Goal: Information Seeking & Learning: Check status

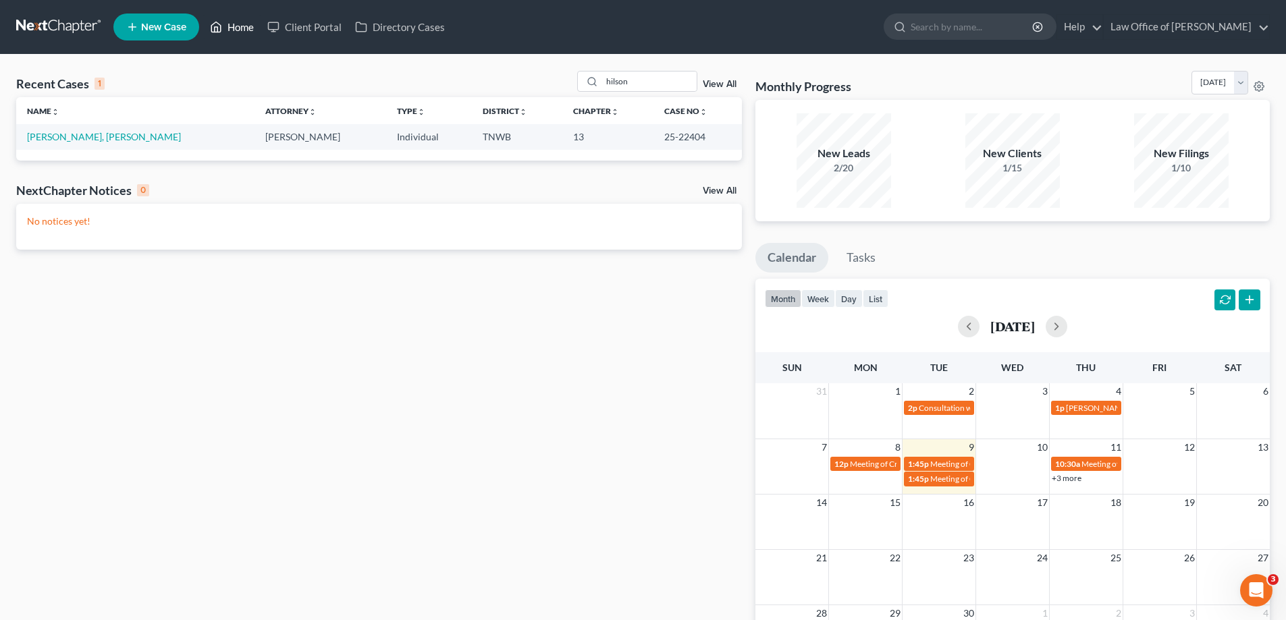
click at [246, 25] on link "Home" at bounding box center [231, 27] width 57 height 24
click at [639, 78] on input "hilson" at bounding box center [649, 82] width 94 height 20
drag, startPoint x: 639, startPoint y: 78, endPoint x: 547, endPoint y: 92, distance: 93.6
click at [549, 92] on div "Recent Cases 1 hilson View All" at bounding box center [378, 84] width 725 height 26
click at [240, 26] on link "Home" at bounding box center [231, 27] width 57 height 24
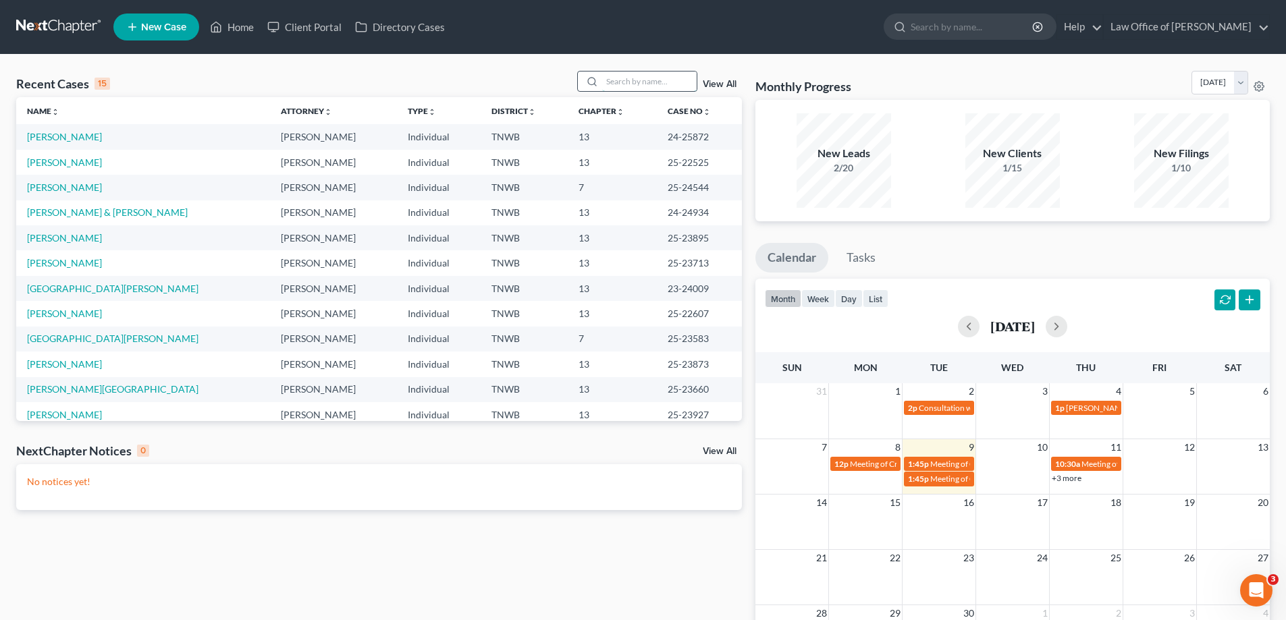
click at [615, 83] on input "search" at bounding box center [649, 82] width 94 height 20
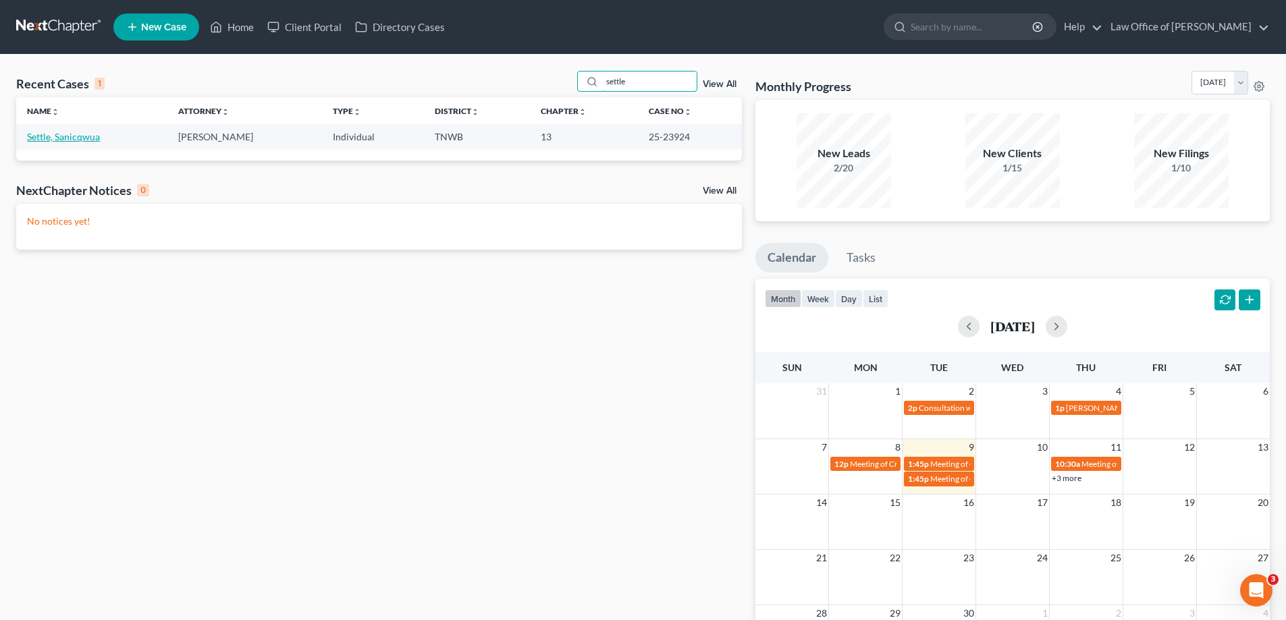
type input "settle"
click at [87, 137] on link "Settle, Sanicqwua" at bounding box center [63, 136] width 73 height 11
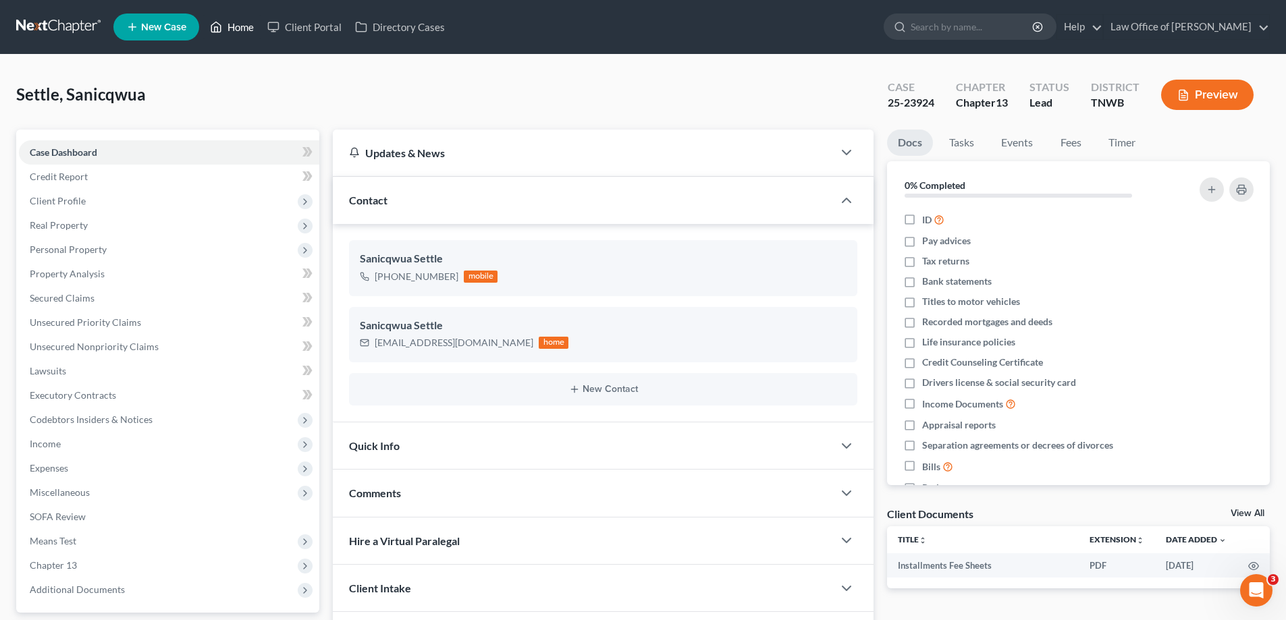
click at [244, 26] on link "Home" at bounding box center [231, 27] width 57 height 24
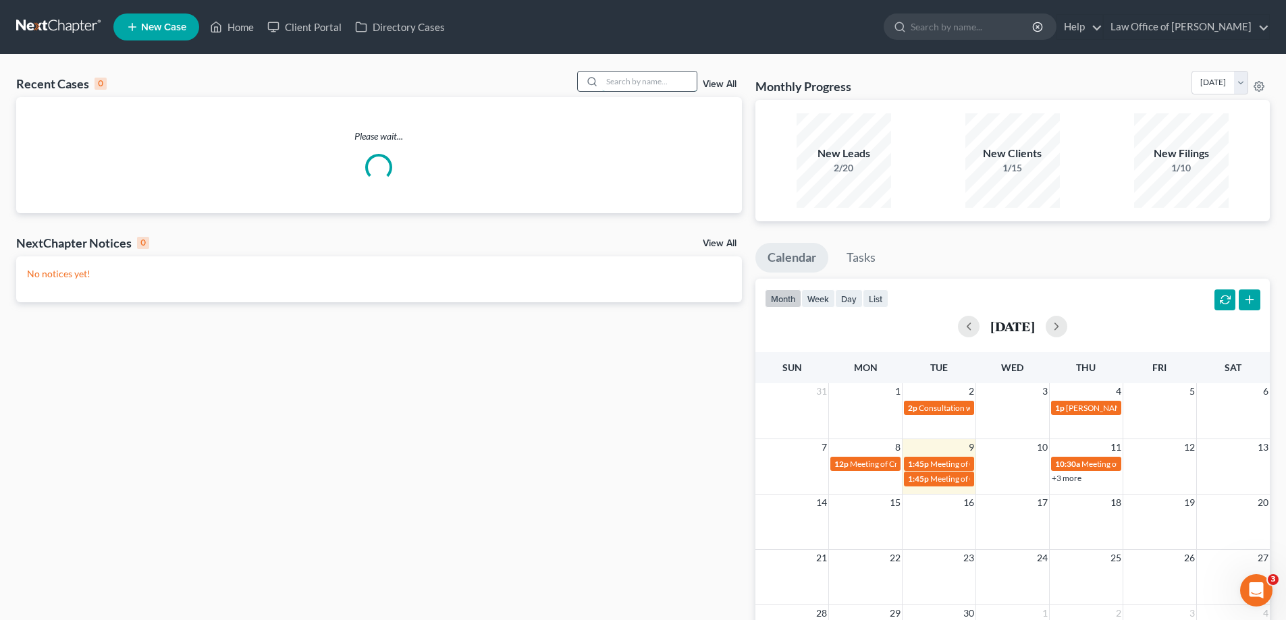
click at [611, 80] on input "search" at bounding box center [649, 82] width 94 height 20
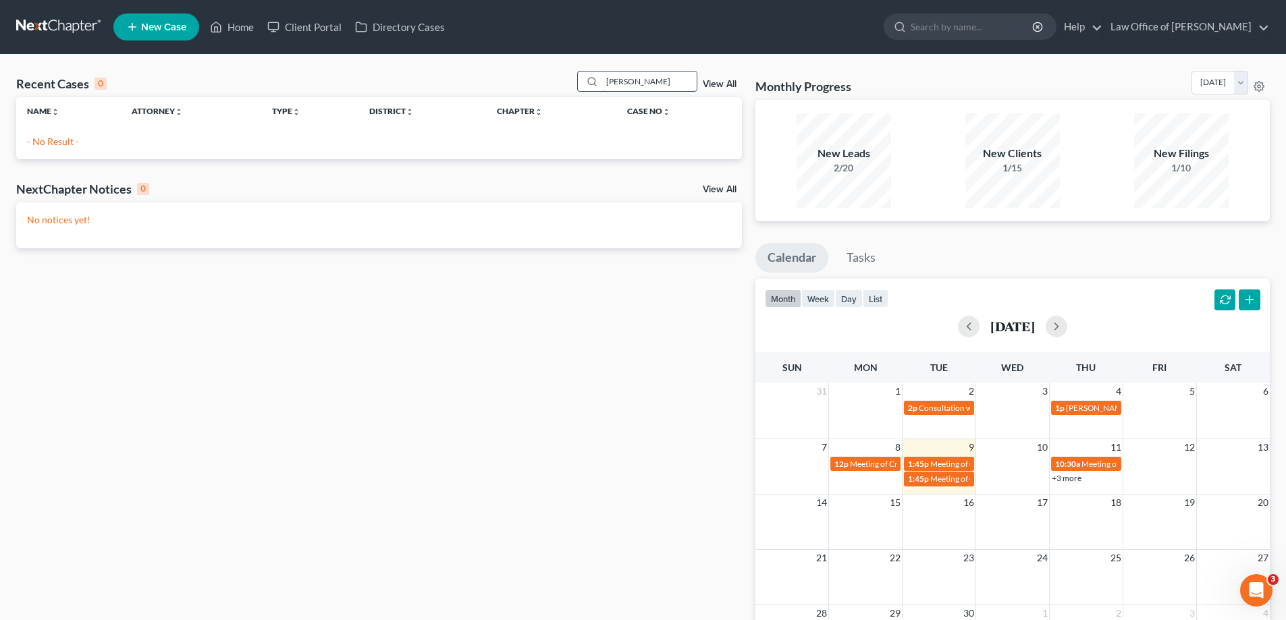
drag, startPoint x: 642, startPoint y: 85, endPoint x: 581, endPoint y: 88, distance: 60.8
click at [581, 88] on div "[PERSON_NAME]" at bounding box center [637, 81] width 120 height 21
type input "h"
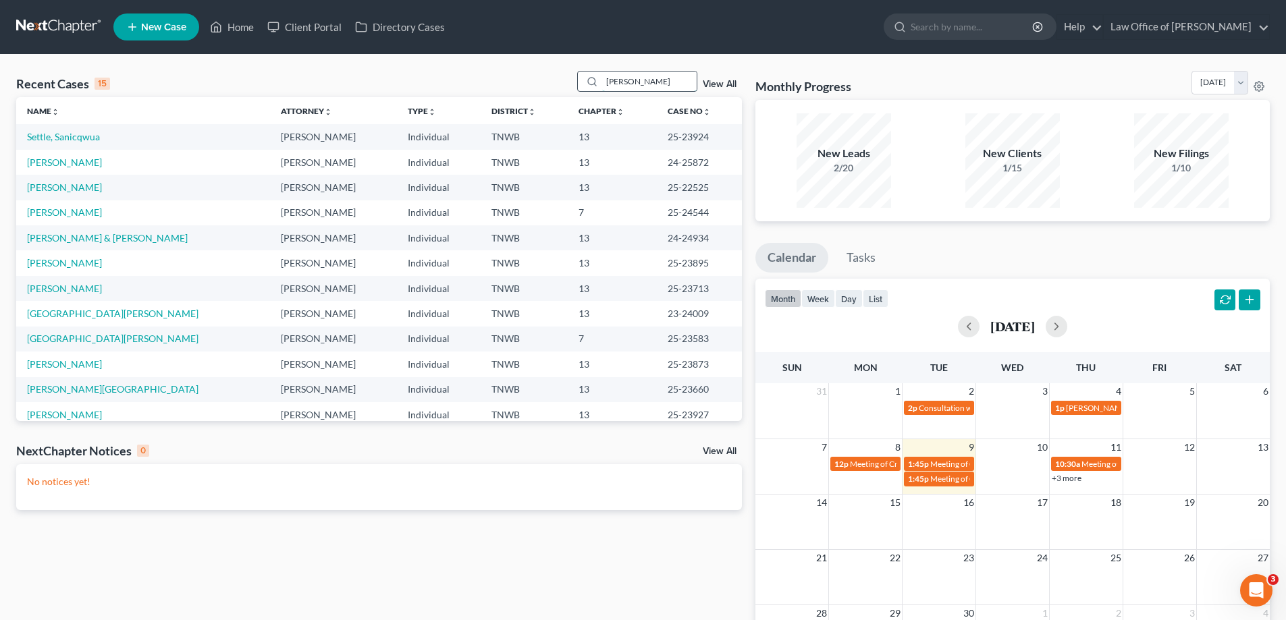
type input "[PERSON_NAME]"
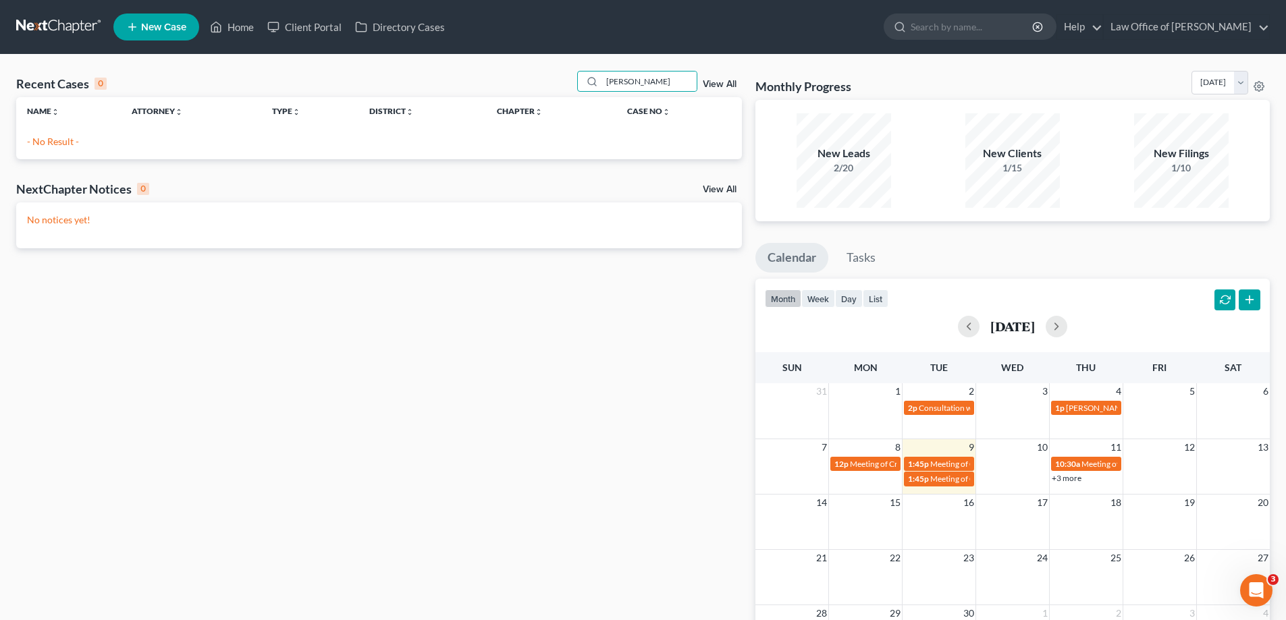
click at [715, 84] on link "View All" at bounding box center [720, 84] width 34 height 9
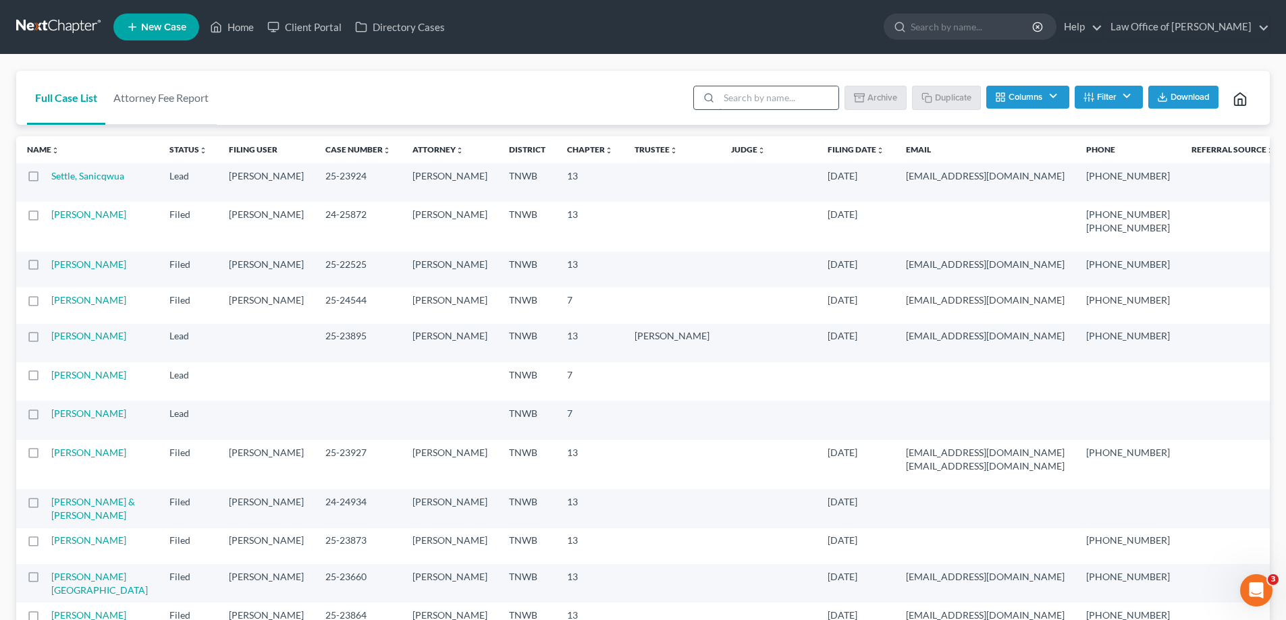
click at [763, 101] on input "search" at bounding box center [778, 97] width 119 height 23
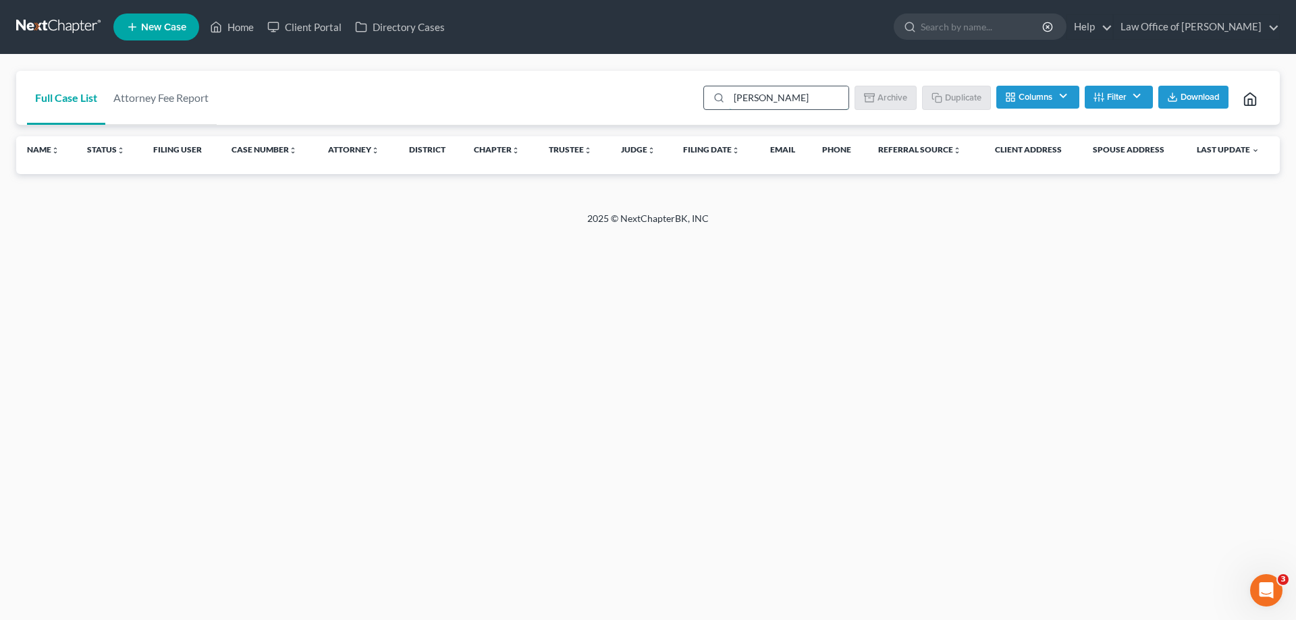
click at [787, 99] on input "[PERSON_NAME]" at bounding box center [788, 97] width 119 height 23
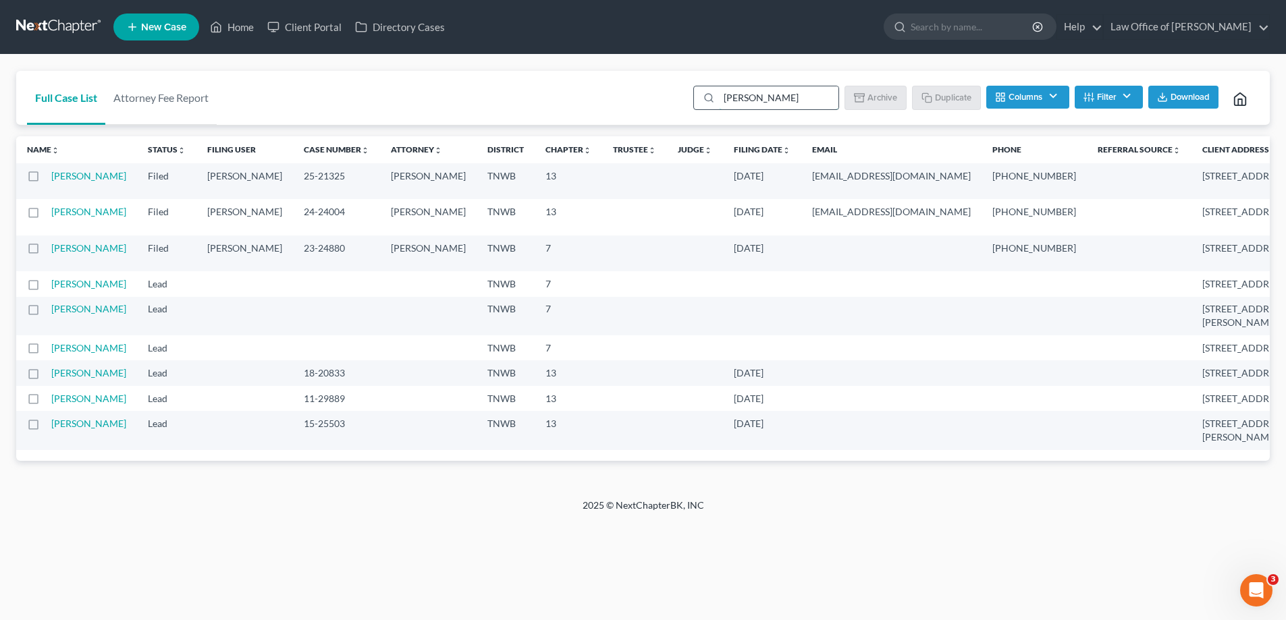
drag, startPoint x: 746, startPoint y: 105, endPoint x: 711, endPoint y: 107, distance: 35.2
click at [711, 107] on div "[PERSON_NAME]" at bounding box center [766, 98] width 146 height 24
type input "[PERSON_NAME]"
click at [250, 24] on link "Home" at bounding box center [231, 27] width 57 height 24
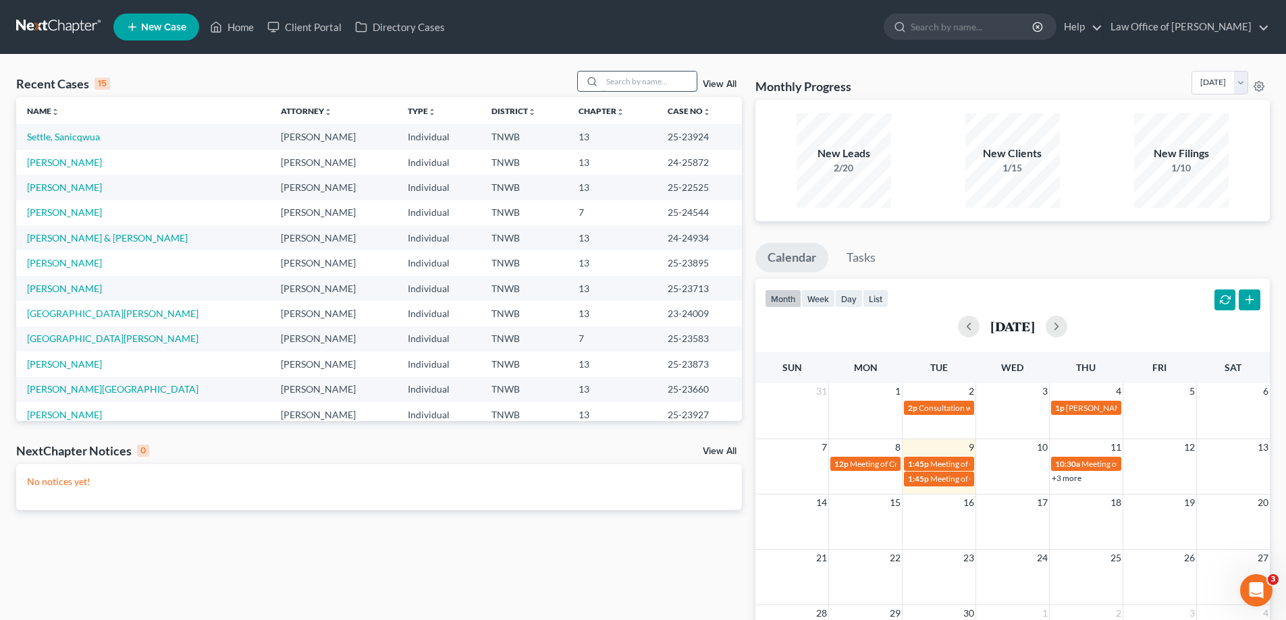
click at [631, 86] on input "search" at bounding box center [649, 82] width 94 height 20
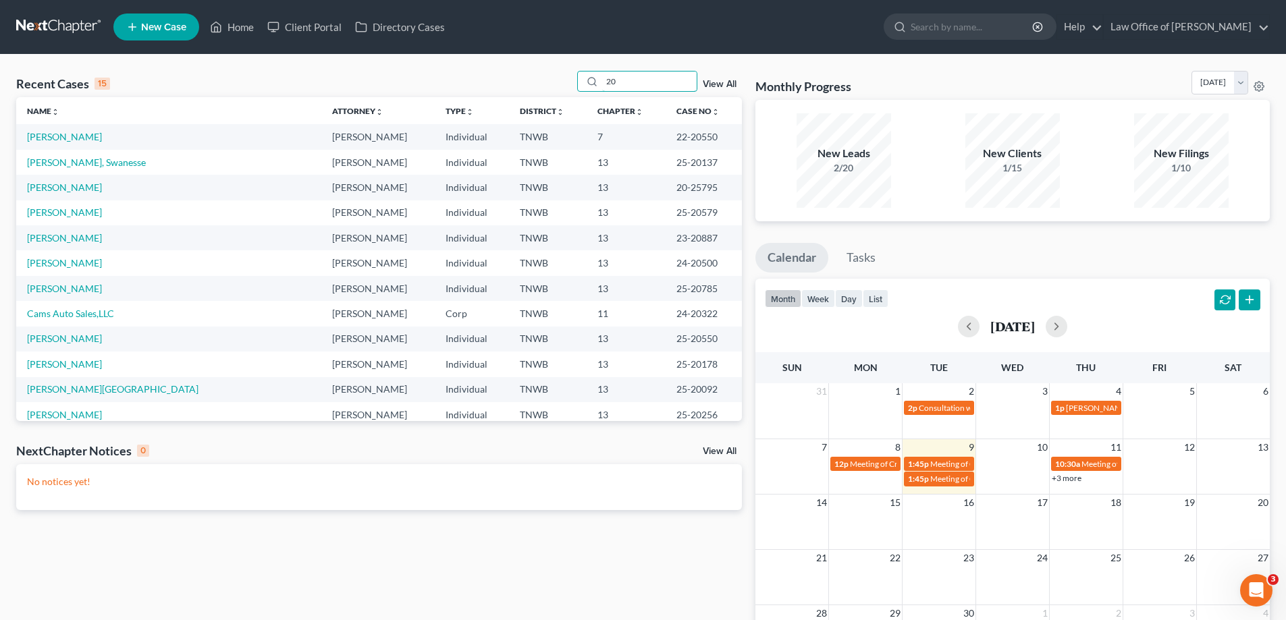
type input "2"
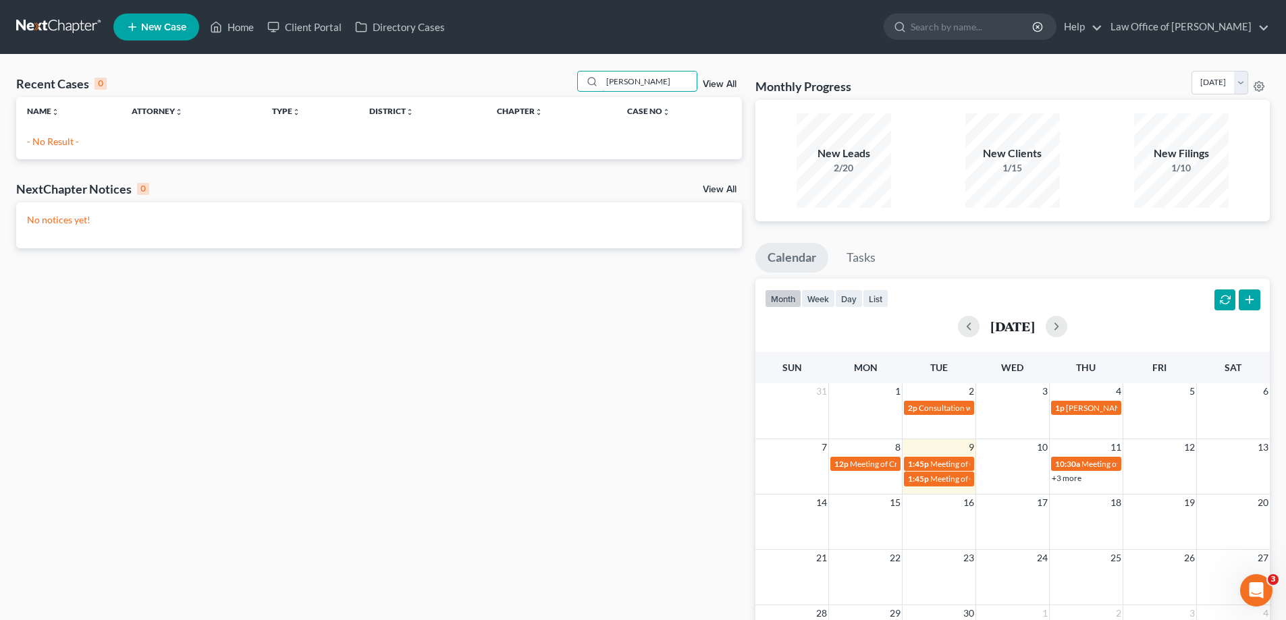
type input "[PERSON_NAME]"
click at [721, 82] on link "View All" at bounding box center [720, 84] width 34 height 9
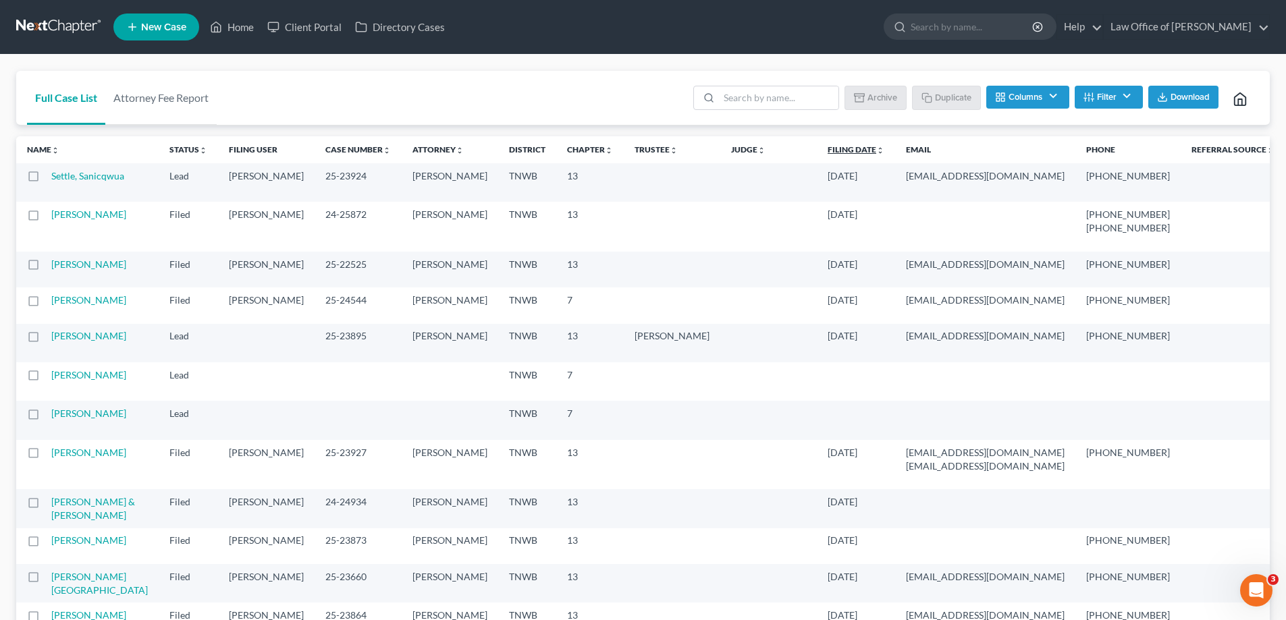
click at [827, 153] on link "Filing Date unfold_more expand_more expand_less" at bounding box center [855, 149] width 57 height 10
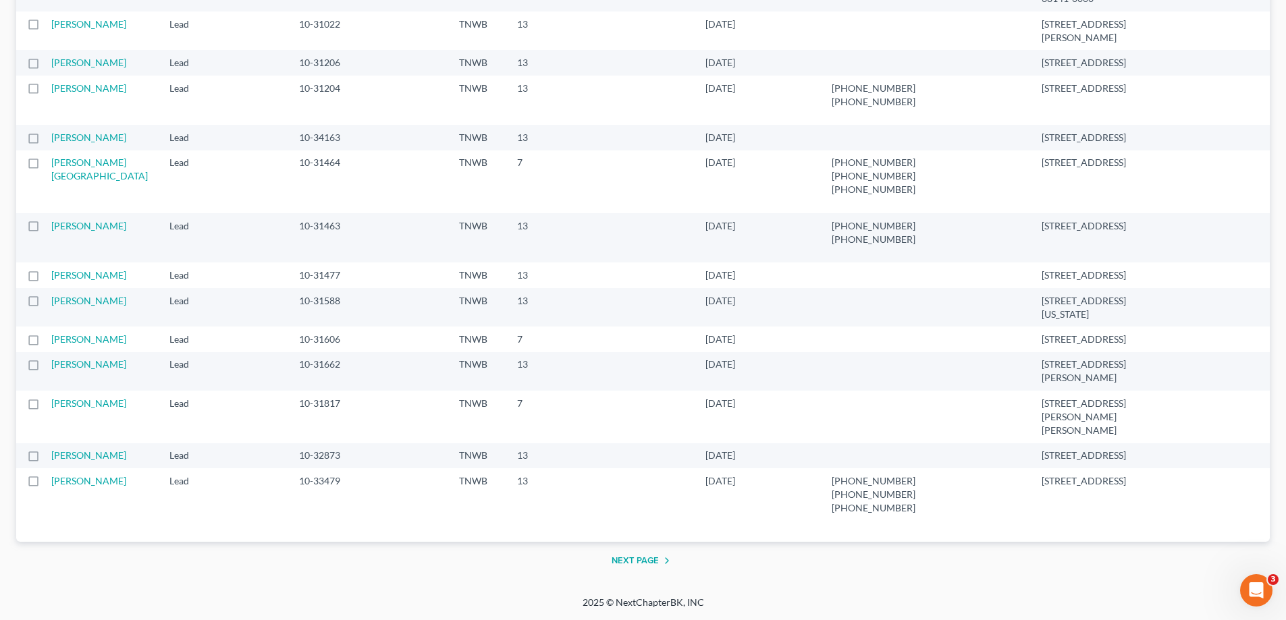
scroll to position [2633, 0]
click at [636, 560] on button "Next Page" at bounding box center [642, 561] width 63 height 16
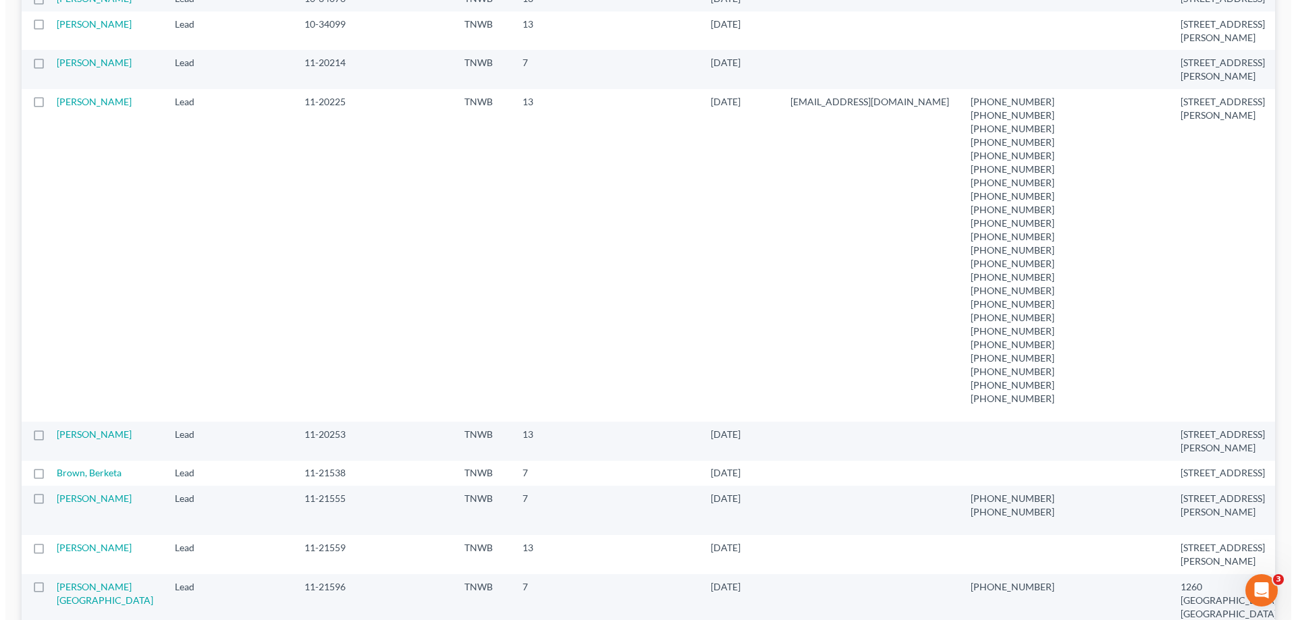
scroll to position [0, 0]
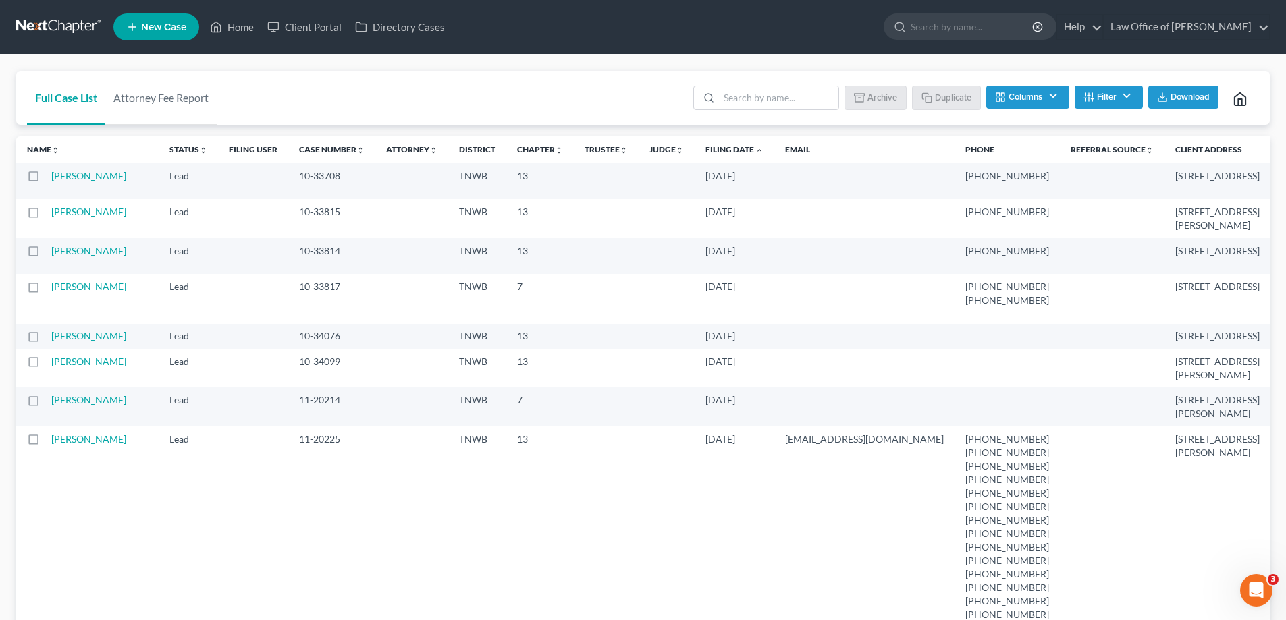
click at [1049, 92] on button "Columns" at bounding box center [1027, 97] width 82 height 23
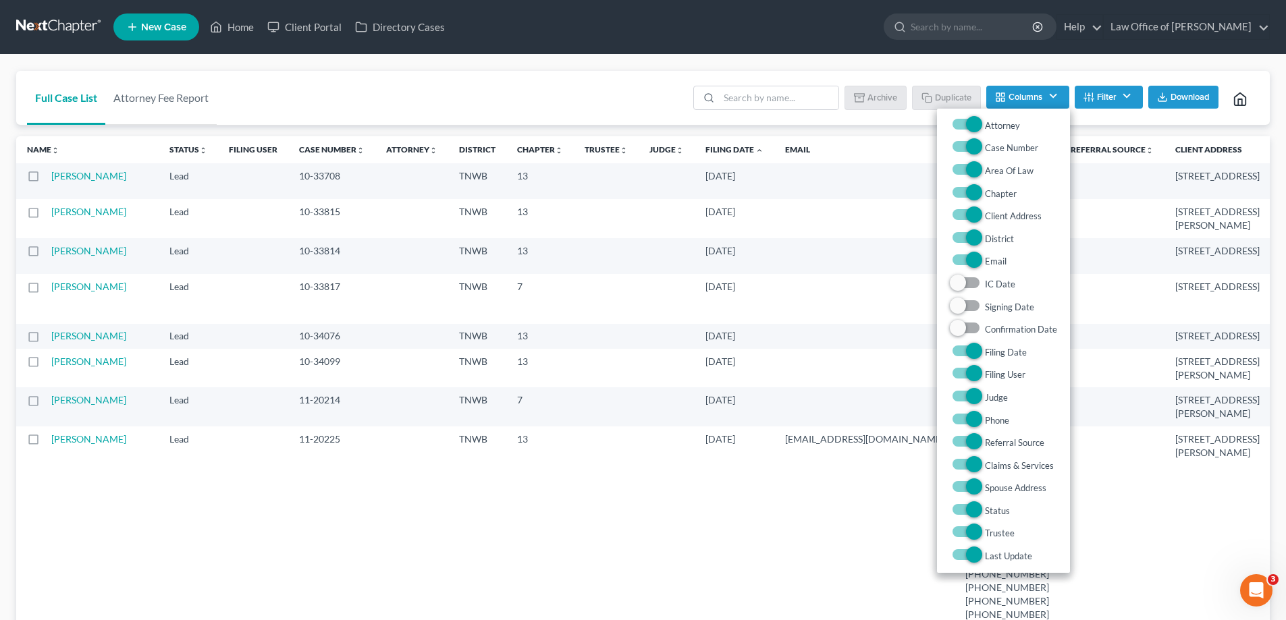
click at [1049, 92] on button "Columns" at bounding box center [1027, 97] width 82 height 23
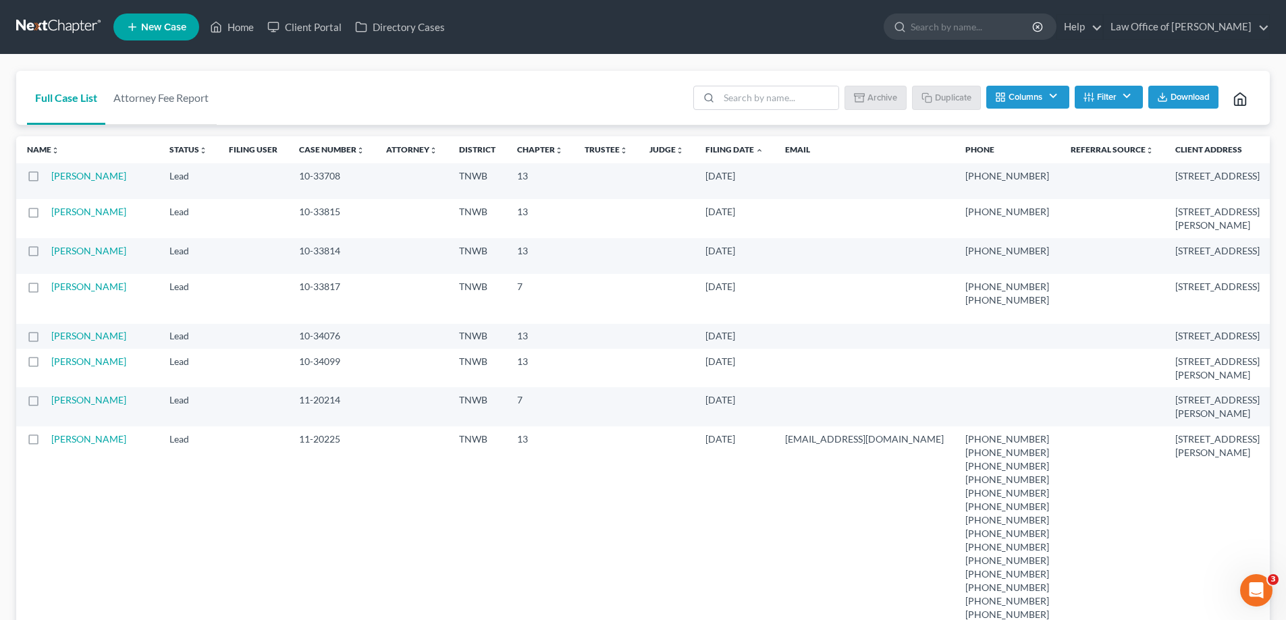
click at [1126, 94] on button "Filter" at bounding box center [1108, 97] width 68 height 23
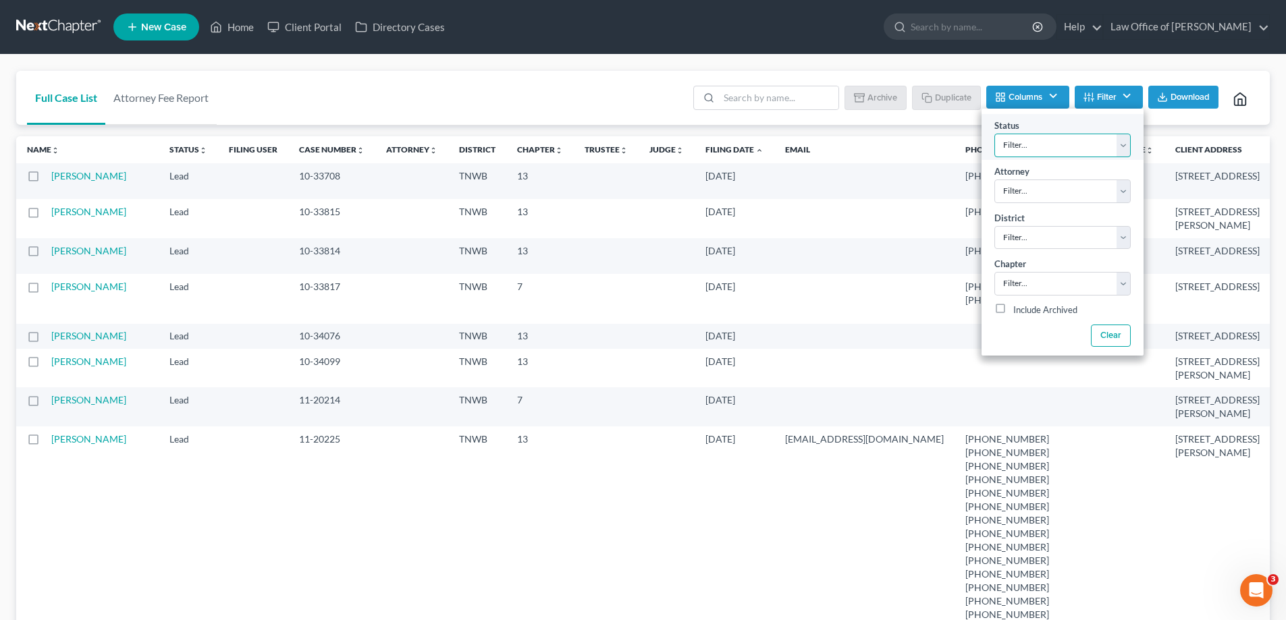
click at [1120, 144] on select "Filter... Discharged Dismissed Filed In Progress Lead Lost Lead Ready to File T…" at bounding box center [1062, 146] width 136 height 24
select select "2"
click at [994, 134] on select "Filter... Discharged Dismissed Filed In Progress Lead Lost Lead Ready to File T…" at bounding box center [1062, 146] width 136 height 24
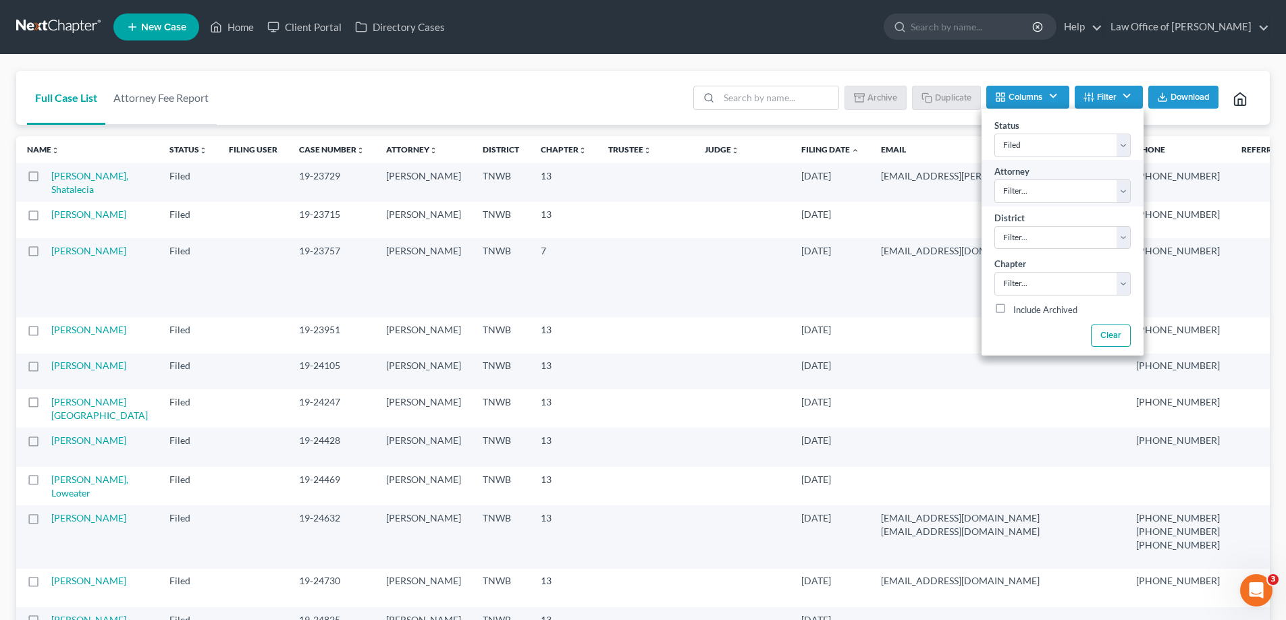
click at [1132, 192] on div "Attorney Filter... [PERSON_NAME]" at bounding box center [1062, 183] width 162 height 46
click at [1122, 195] on select "Filter... [PERSON_NAME]" at bounding box center [1062, 192] width 136 height 24
select select "0"
click at [994, 180] on select "Filter... [PERSON_NAME]" at bounding box center [1062, 192] width 136 height 24
click at [1120, 239] on select "Filter... Filter... [US_STATE] - [GEOGRAPHIC_DATA] [US_STATE] - [GEOGRAPHIC_DAT…" at bounding box center [1062, 238] width 136 height 24
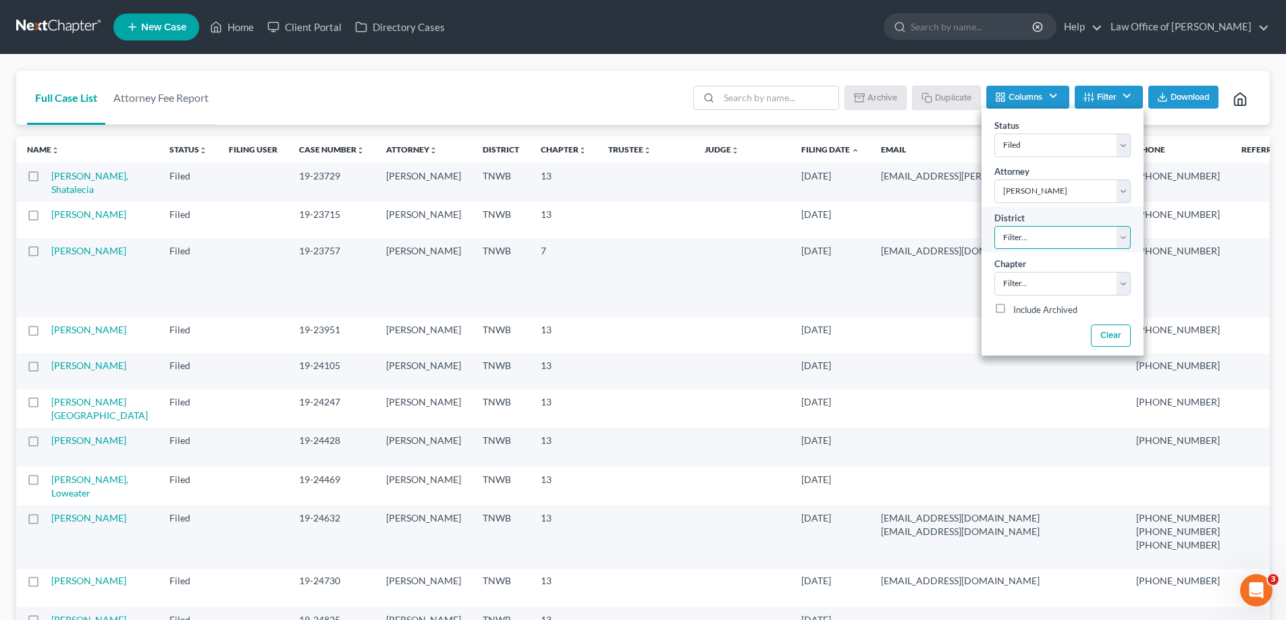
select select "76"
click at [994, 226] on select "Filter... Filter... [US_STATE] - [GEOGRAPHIC_DATA] [US_STATE] - [GEOGRAPHIC_DAT…" at bounding box center [1062, 238] width 136 height 24
click at [1134, 284] on div "Chapter Filter... 7 11 13" at bounding box center [1062, 275] width 162 height 46
click at [1122, 284] on select "Filter... 7 11 13" at bounding box center [1062, 284] width 136 height 24
select select "2"
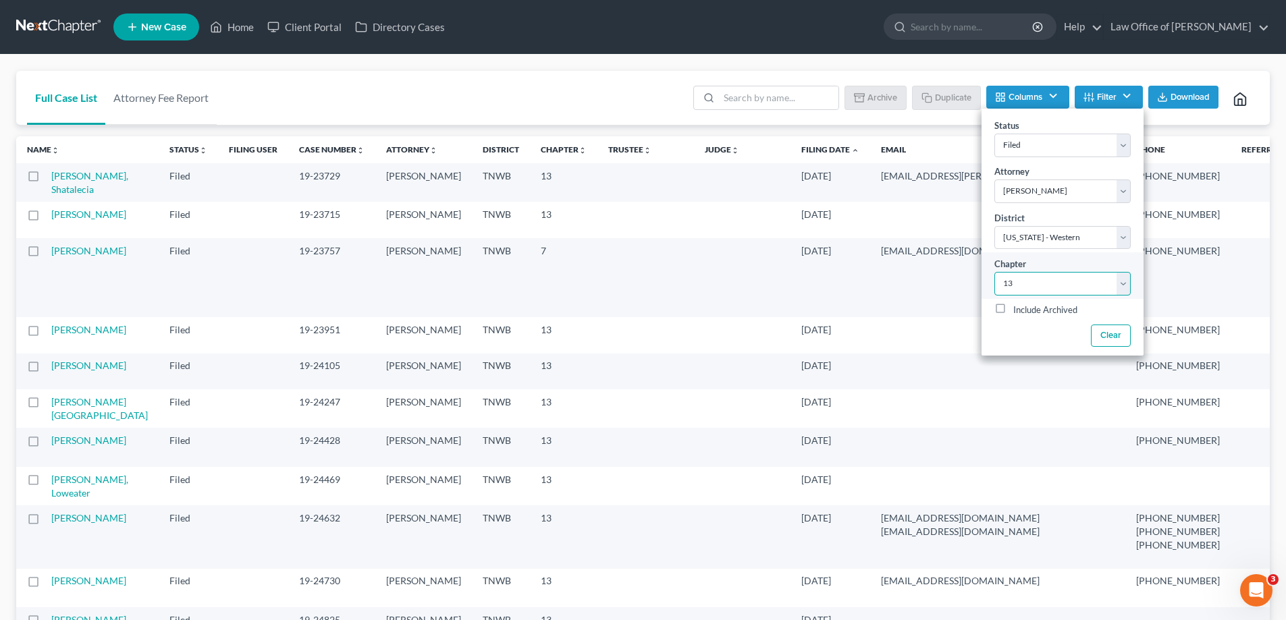
click at [994, 272] on select "Filter... 7 11 13" at bounding box center [1062, 284] width 136 height 24
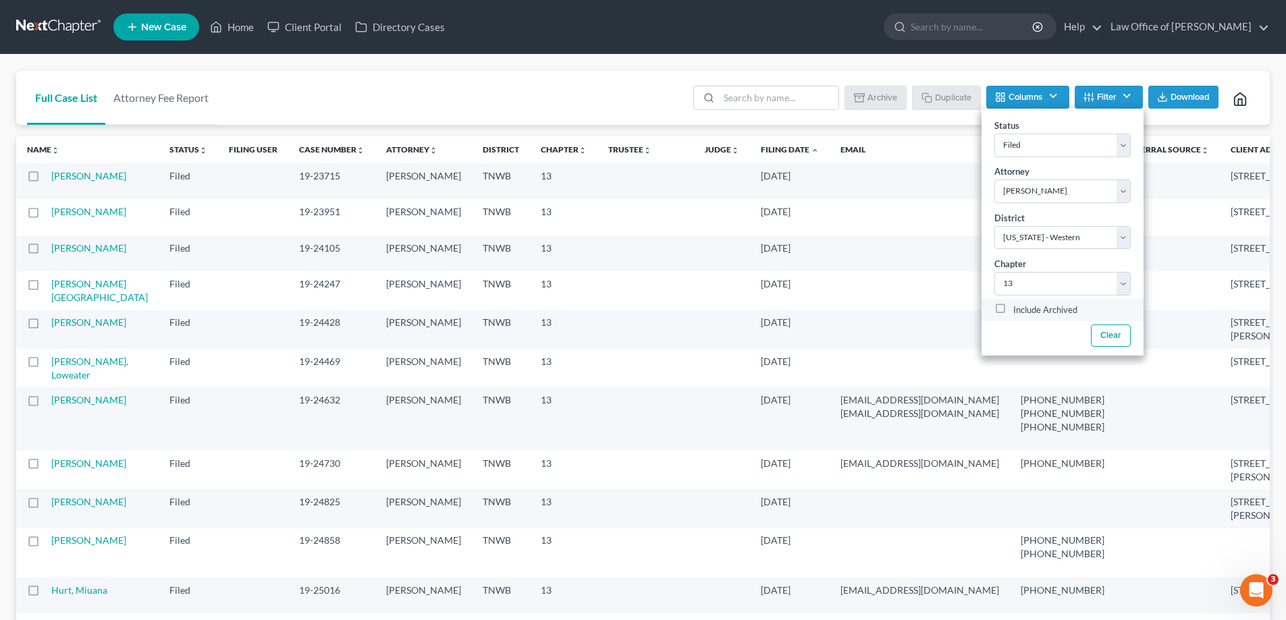
click at [1013, 309] on label "Include Archived" at bounding box center [1045, 310] width 64 height 16
click at [1018, 309] on input "Include Archived" at bounding box center [1022, 306] width 9 height 9
checkbox input "true"
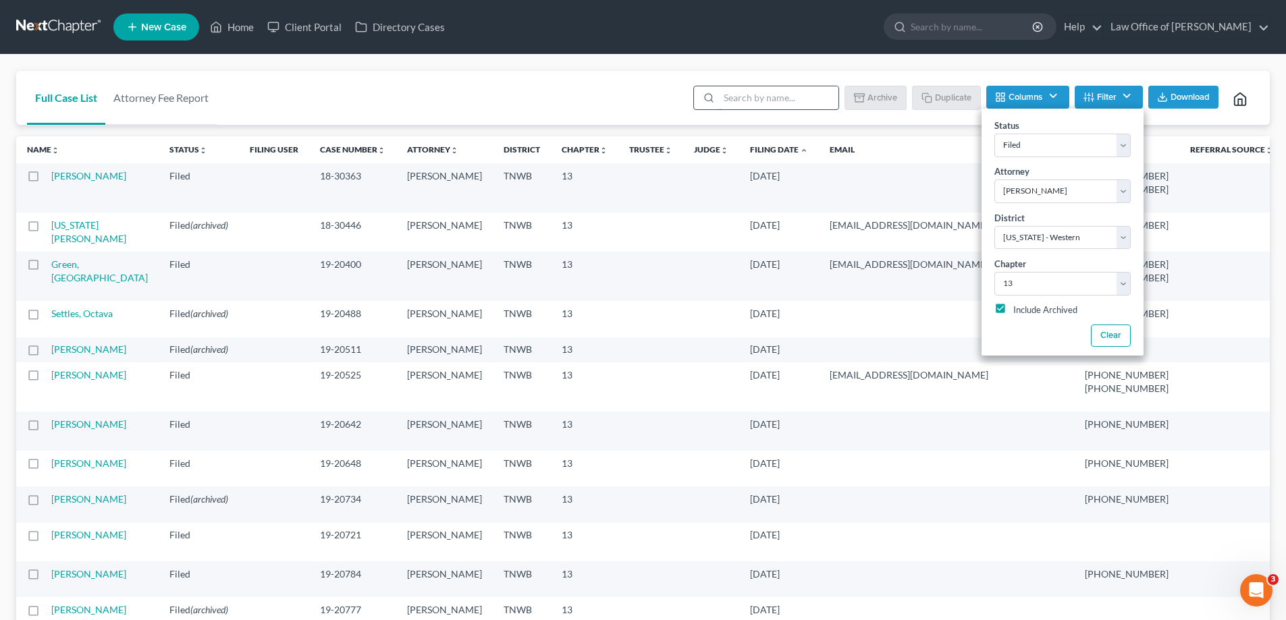
click at [763, 97] on input "search" at bounding box center [778, 97] width 119 height 23
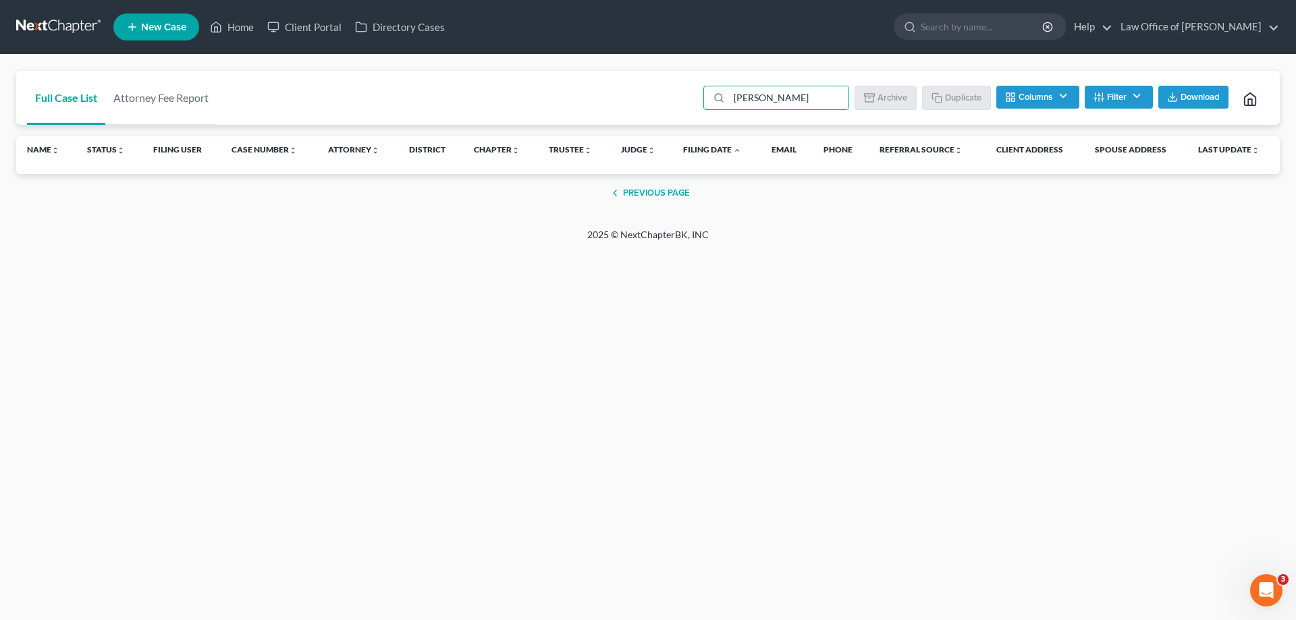
click at [1059, 94] on button "Columns" at bounding box center [1037, 97] width 82 height 23
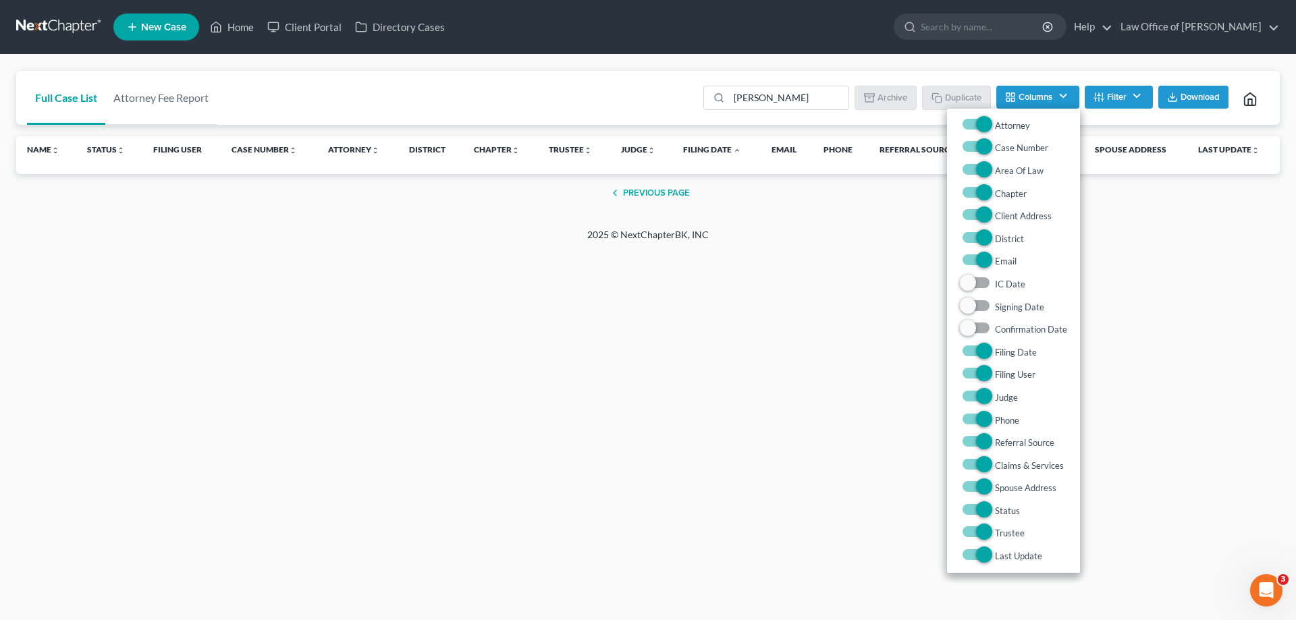
click at [1135, 94] on button "Filter" at bounding box center [1119, 97] width 68 height 23
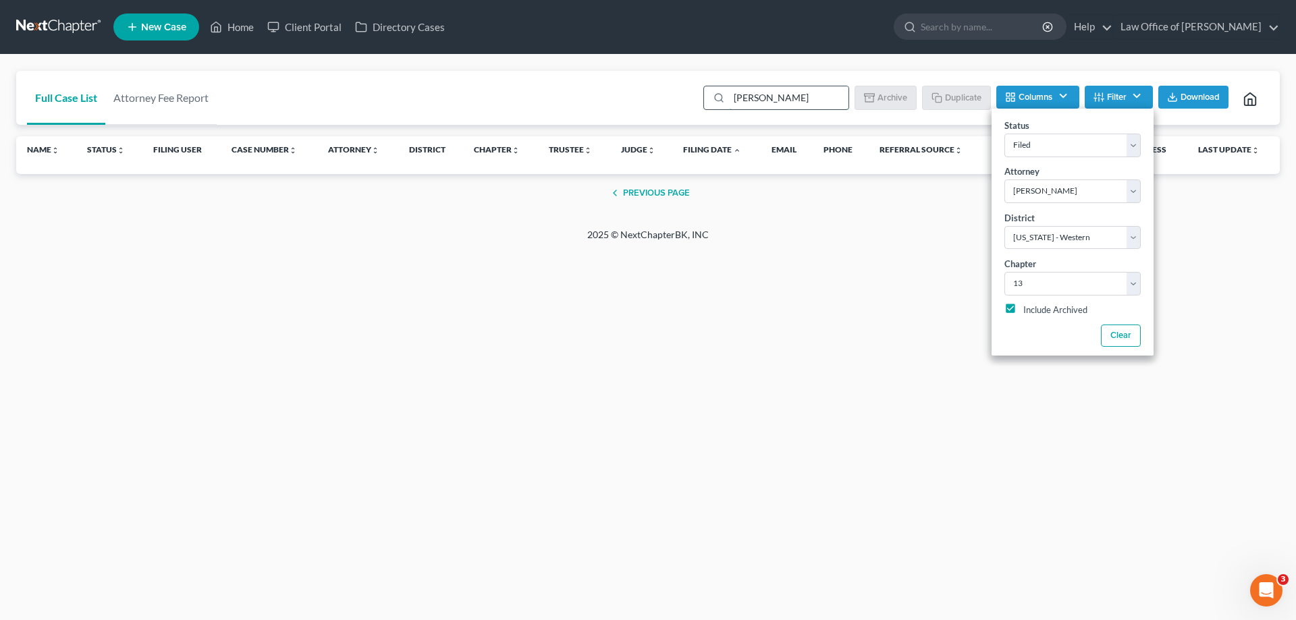
click at [780, 96] on input "[PERSON_NAME]" at bounding box center [788, 97] width 119 height 23
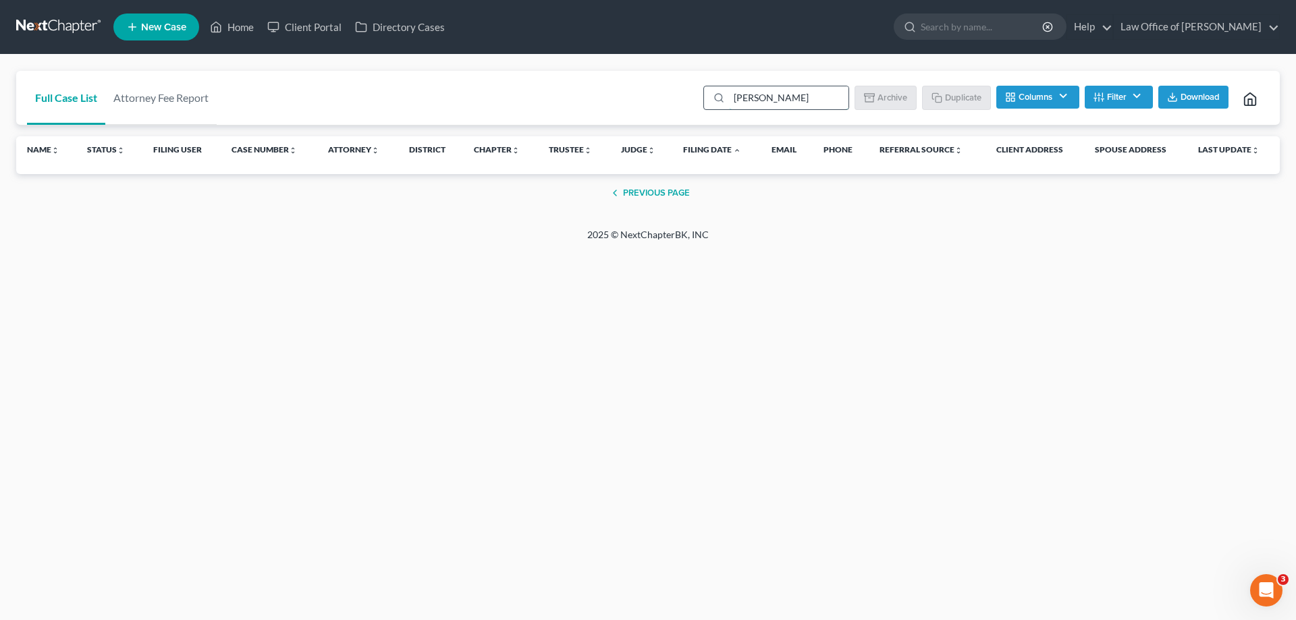
drag, startPoint x: 764, startPoint y: 96, endPoint x: 727, endPoint y: 97, distance: 37.1
click at [727, 97] on div "[PERSON_NAME]" at bounding box center [776, 98] width 146 height 24
type input "[PERSON_NAME]"
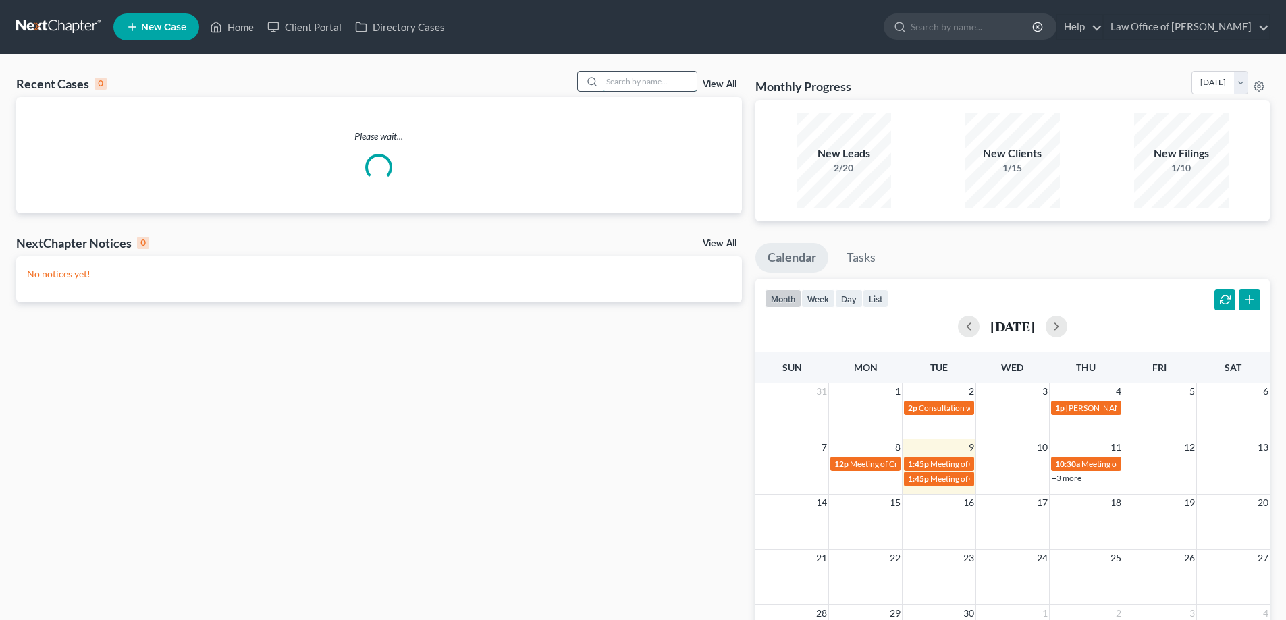
click at [653, 82] on input "search" at bounding box center [649, 82] width 94 height 20
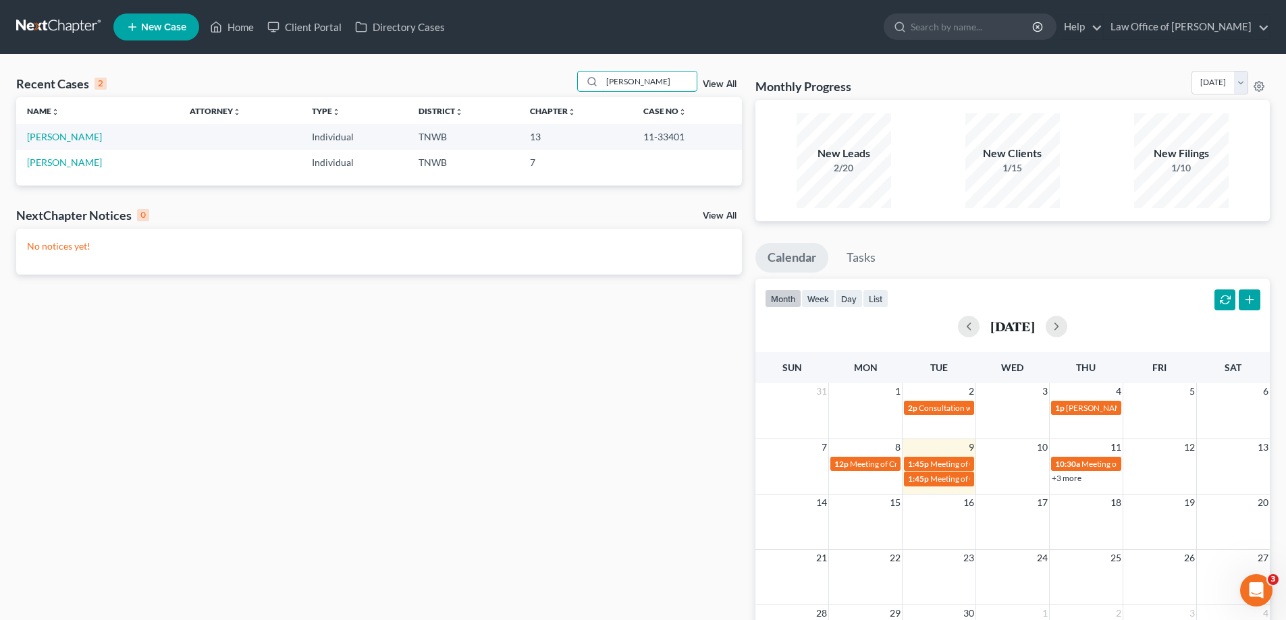
type input "eboni"
click at [719, 81] on link "View All" at bounding box center [720, 84] width 34 height 9
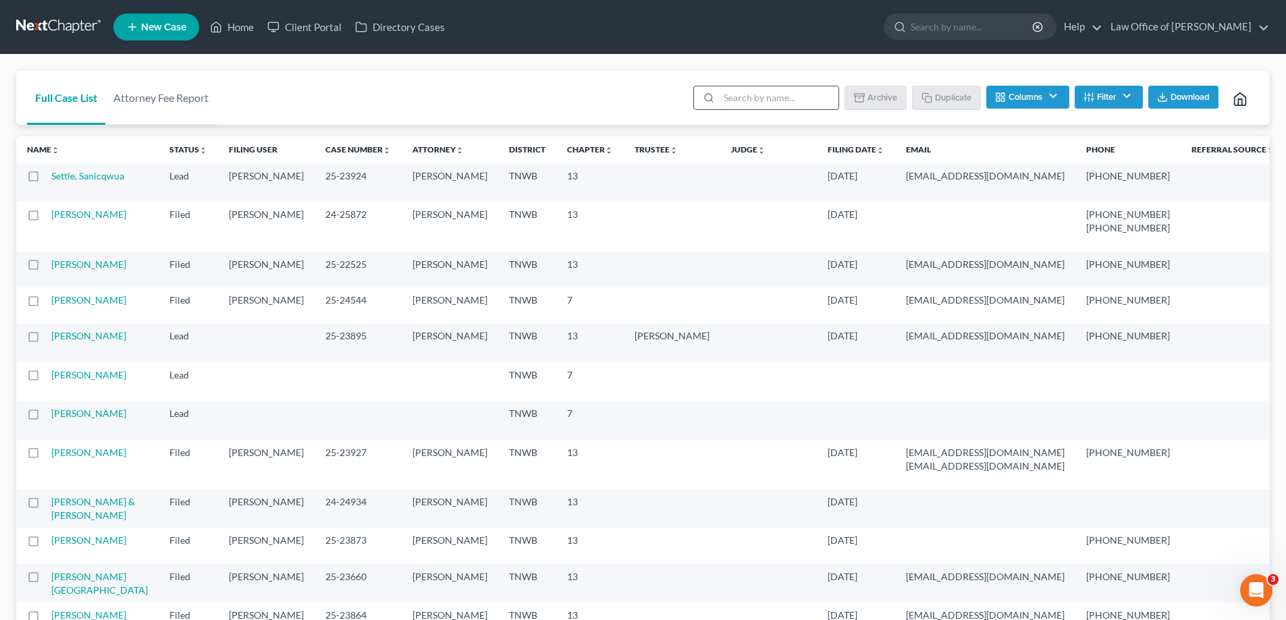
click at [779, 101] on input "search" at bounding box center [778, 97] width 119 height 23
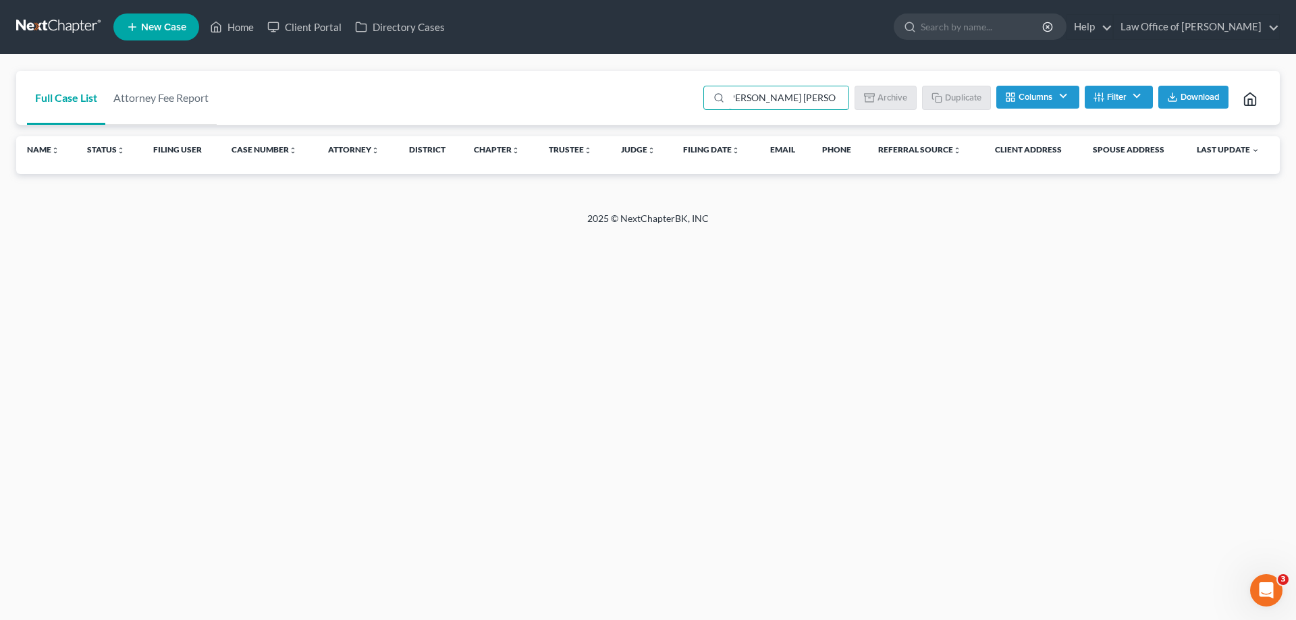
type input "eboni dawn humes jeffries"
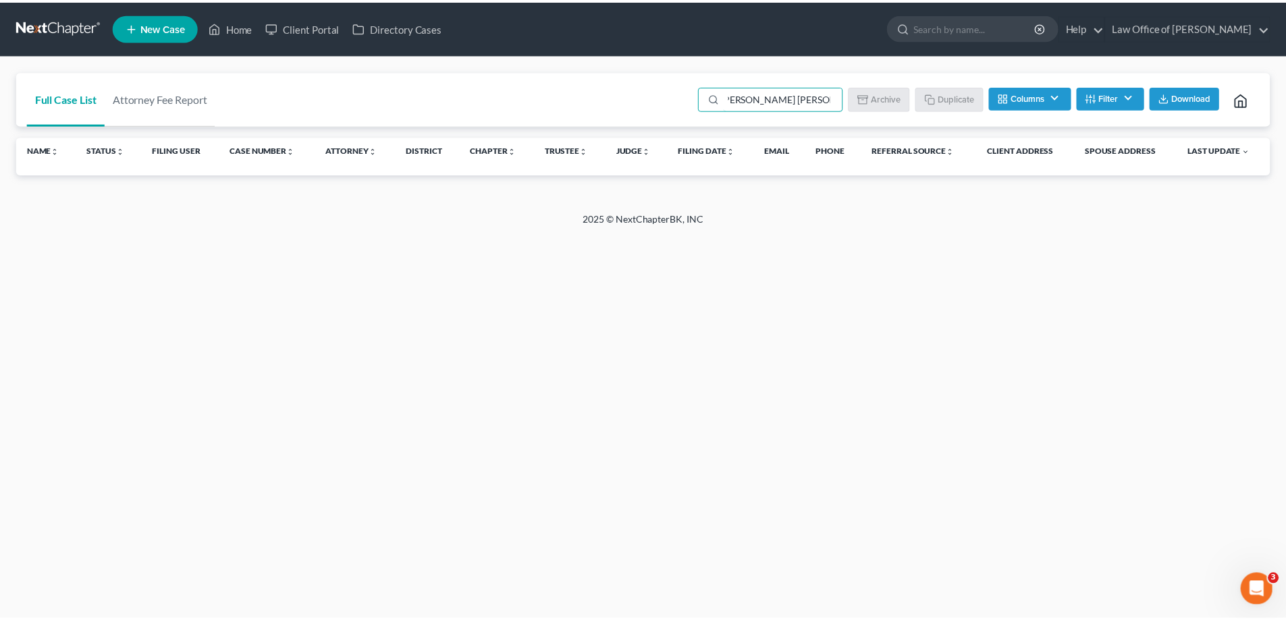
scroll to position [0, 0]
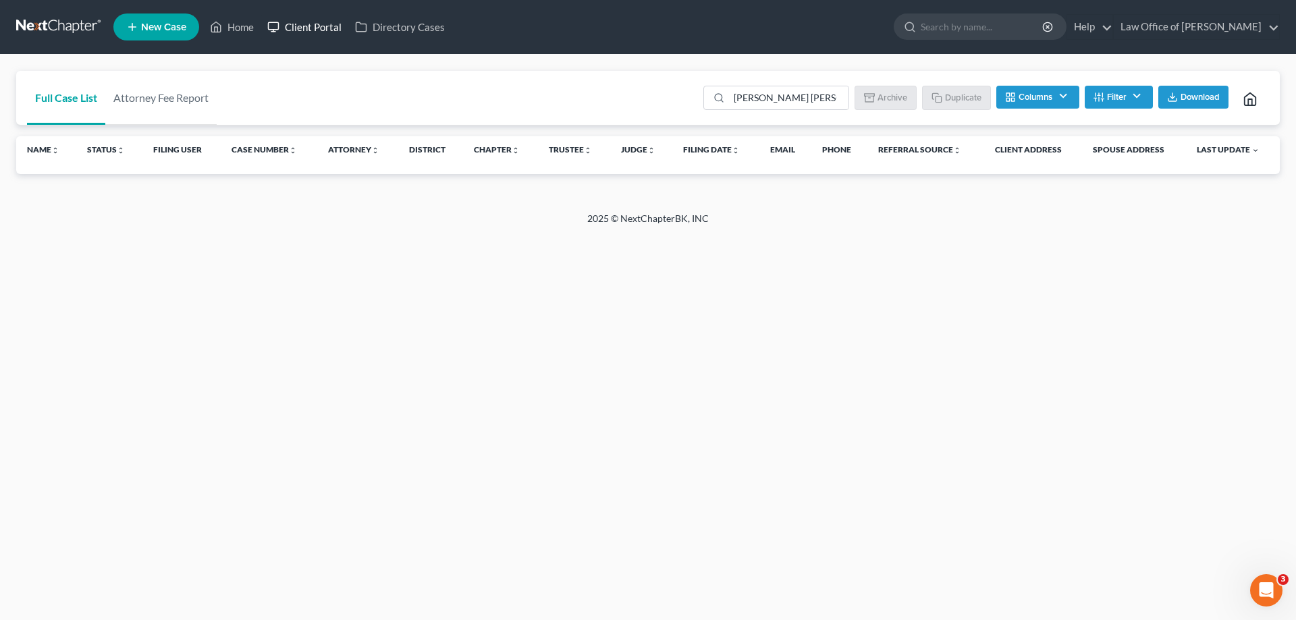
click at [319, 26] on link "Client Portal" at bounding box center [305, 27] width 88 height 24
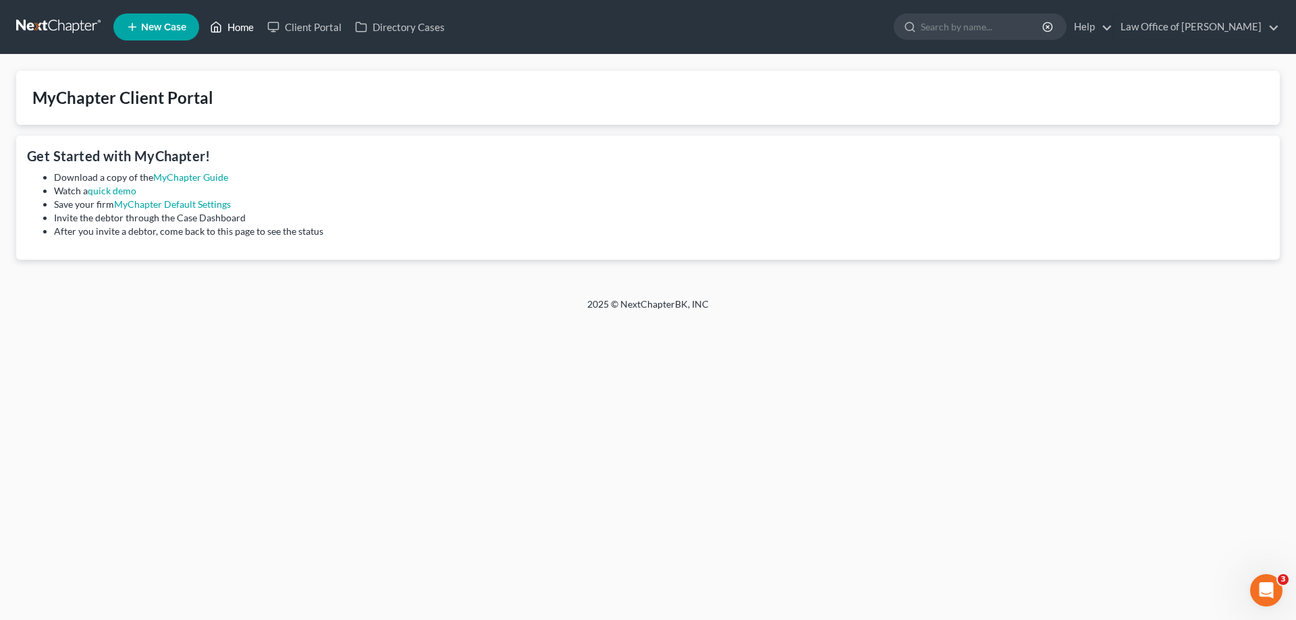
click at [244, 26] on link "Home" at bounding box center [231, 27] width 57 height 24
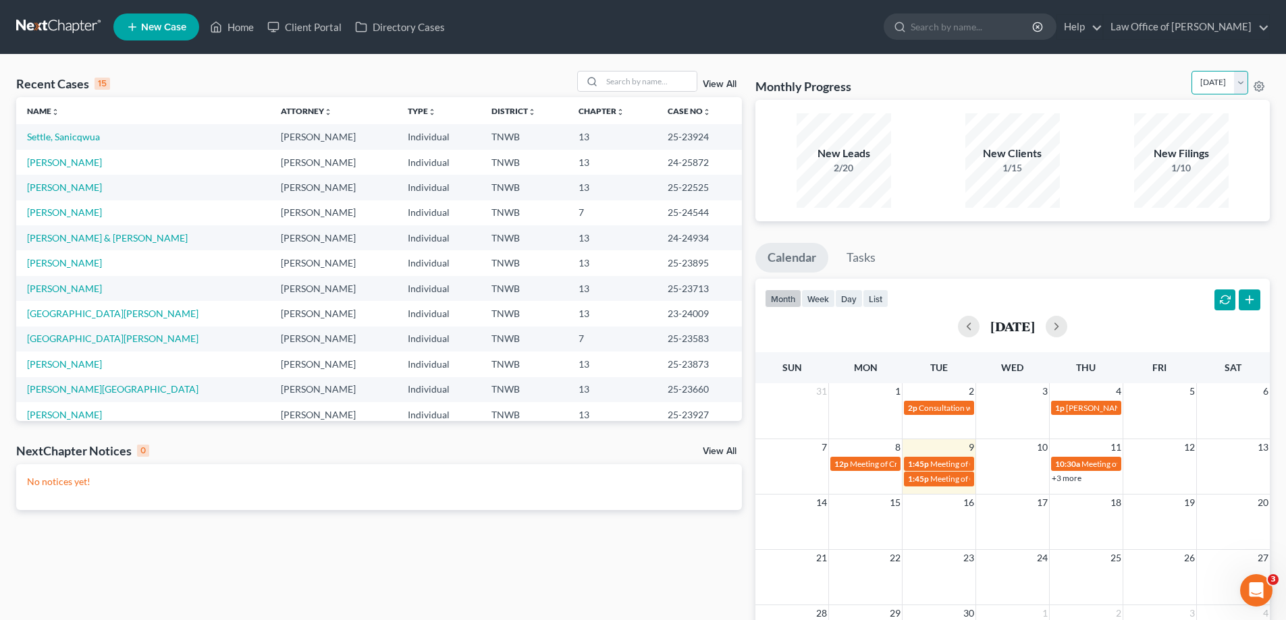
click at [1242, 81] on select "September 2025 August 2025 July 2025 June 2025 May 2025 April 2025 March 2025 F…" at bounding box center [1219, 83] width 57 height 24
click at [1044, 256] on ul "Calendar Tasks" at bounding box center [1012, 261] width 514 height 36
click at [639, 80] on input "search" at bounding box center [649, 82] width 94 height 20
click at [1249, 591] on icon "Open Intercom Messenger" at bounding box center [1254, 589] width 22 height 22
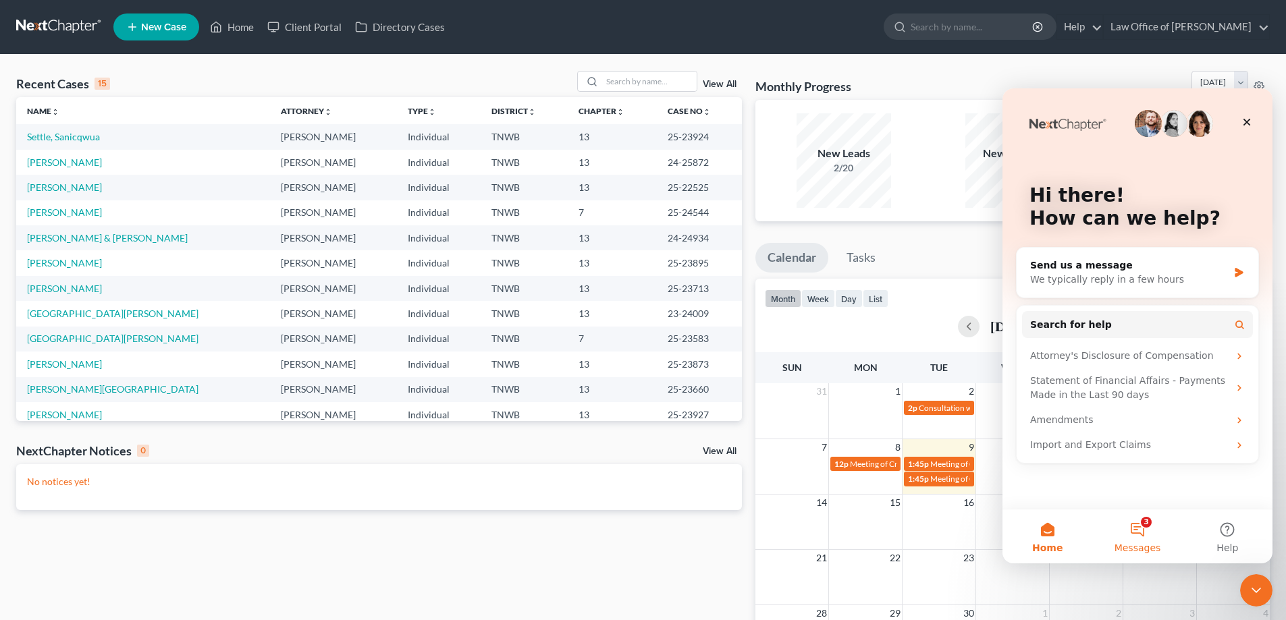
click at [1143, 529] on button "3 Messages" at bounding box center [1137, 537] width 90 height 54
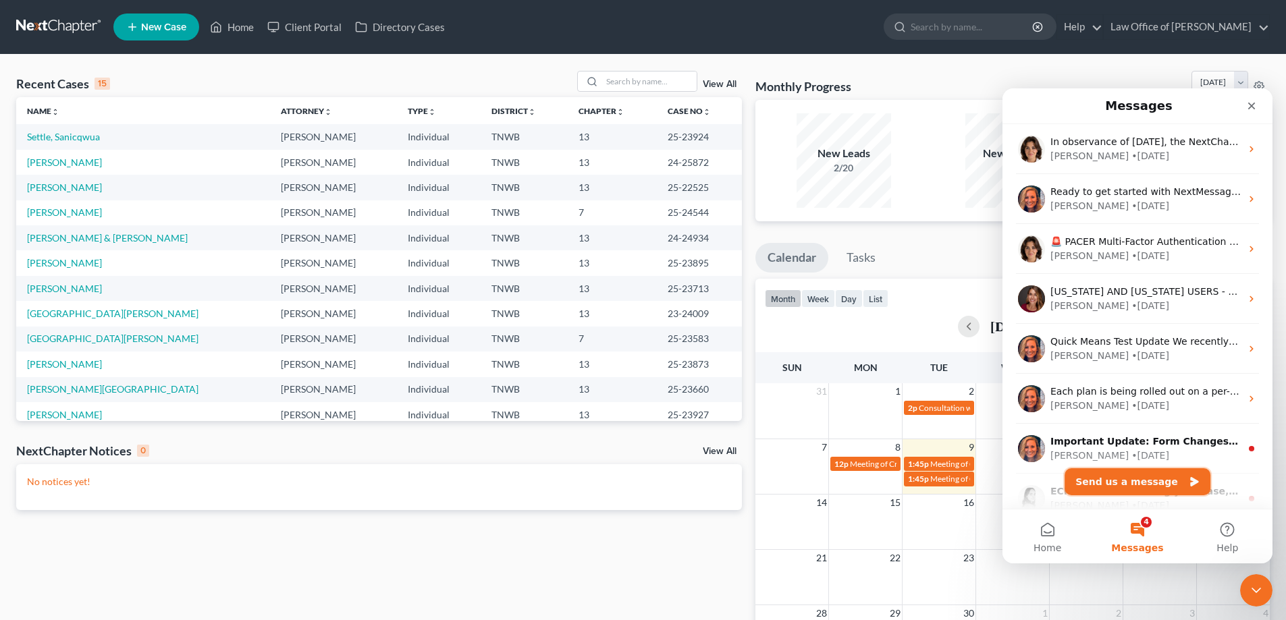
click at [1114, 482] on button "Send us a message" at bounding box center [1137, 481] width 146 height 27
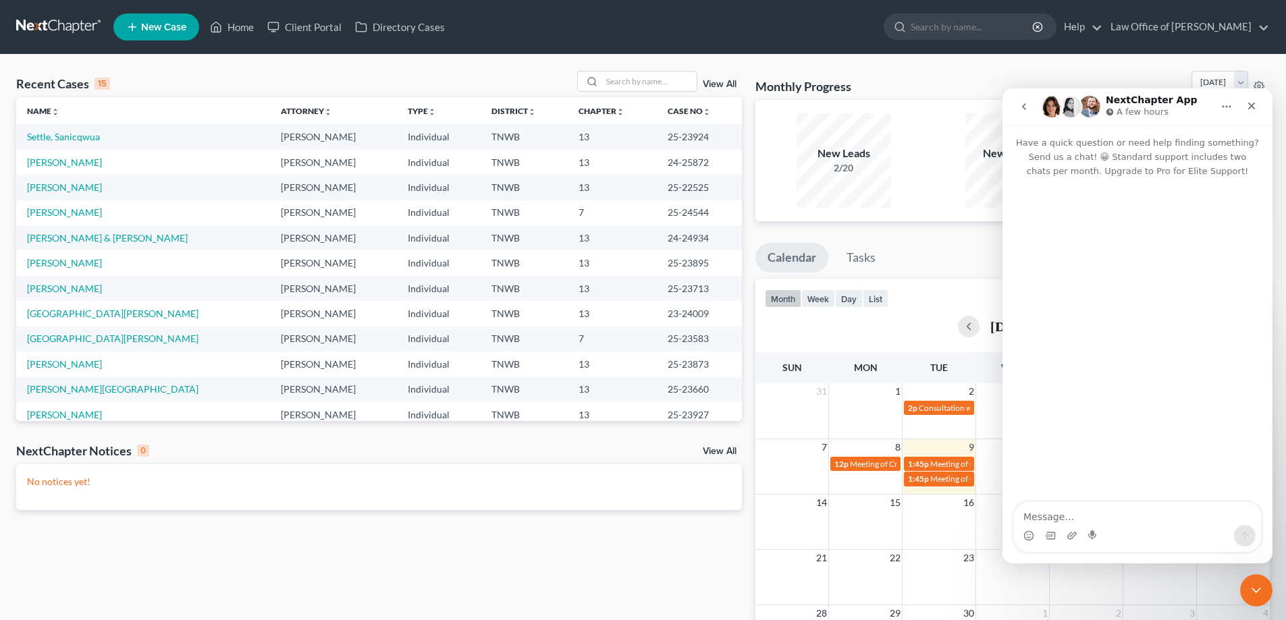
drag, startPoint x: 1085, startPoint y: 514, endPoint x: 1084, endPoint y: 508, distance: 6.9
click at [1085, 514] on textarea "Message…" at bounding box center [1137, 513] width 247 height 23
type textarea "Why are cases that were filed in 2020, 2021, 2022 and 2023 not able to be found…"
click at [86, 138] on link "Settle, Sanicqwua" at bounding box center [63, 136] width 73 height 11
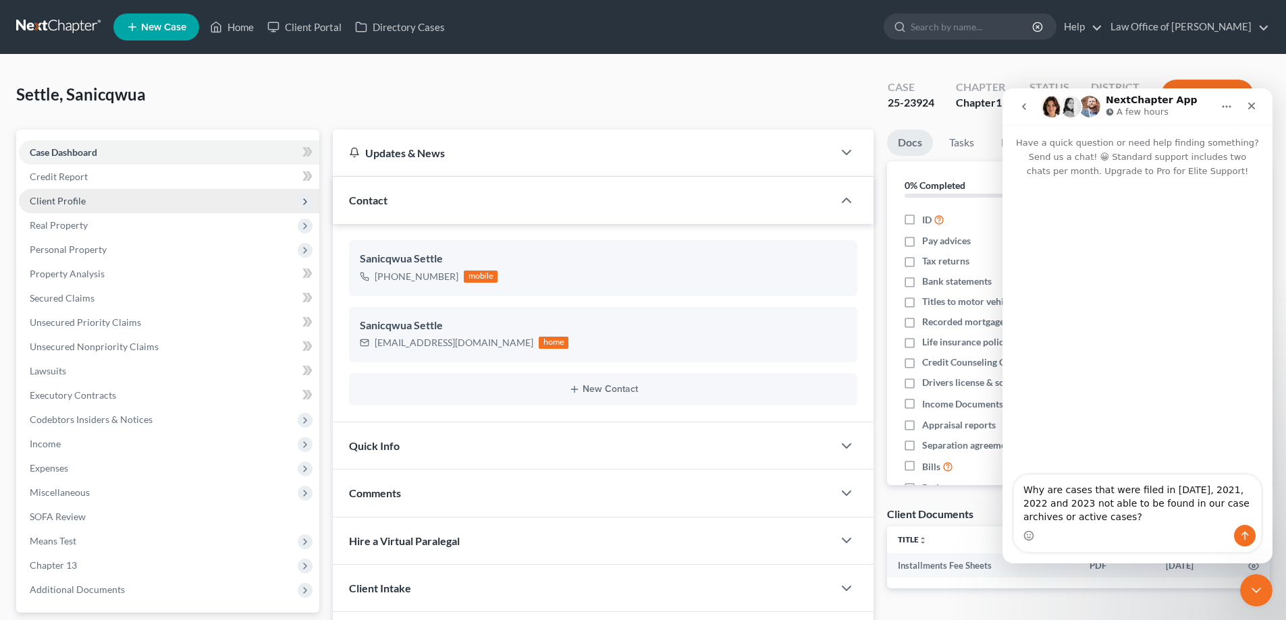
click at [78, 200] on span "Client Profile" at bounding box center [58, 200] width 56 height 11
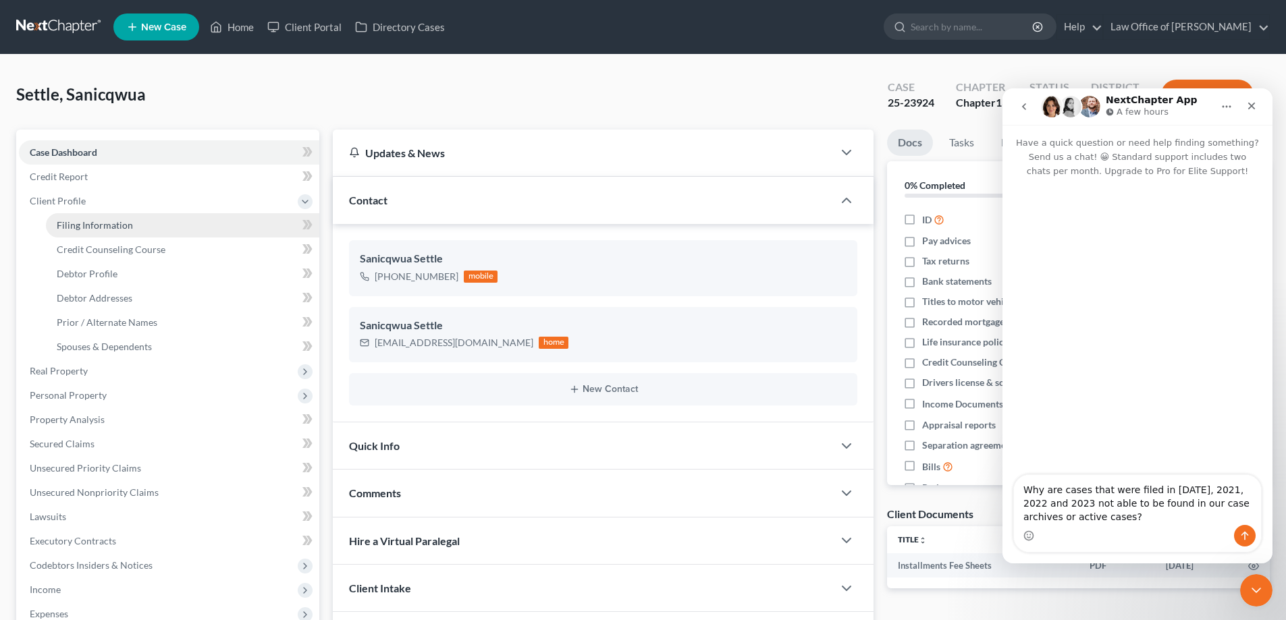
click at [96, 225] on span "Filing Information" at bounding box center [95, 224] width 76 height 11
select select "1"
select select "0"
select select "3"
select select "76"
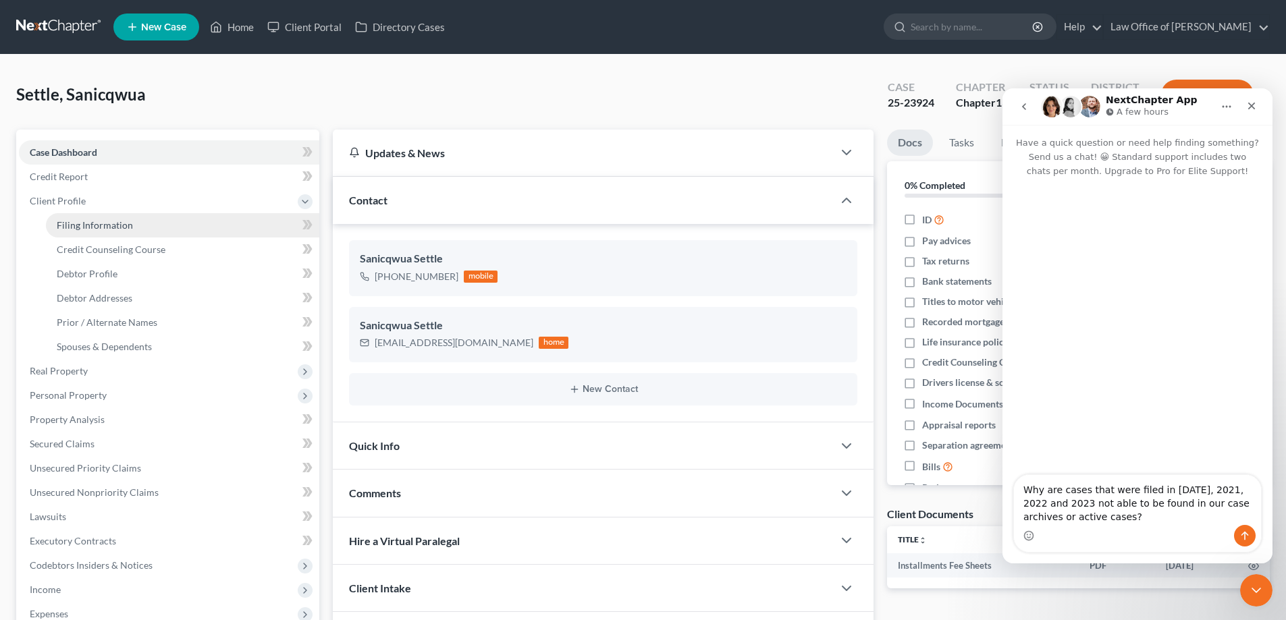
select select "0"
select select "44"
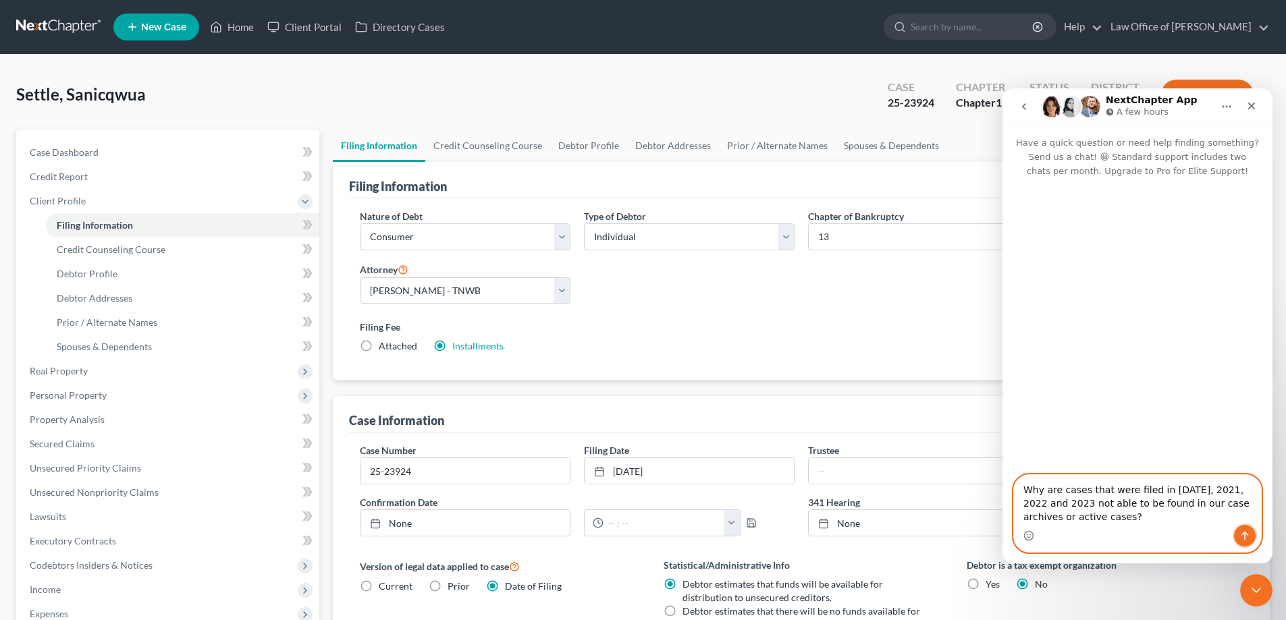
click at [1244, 533] on icon "Send a message…" at bounding box center [1244, 536] width 7 height 9
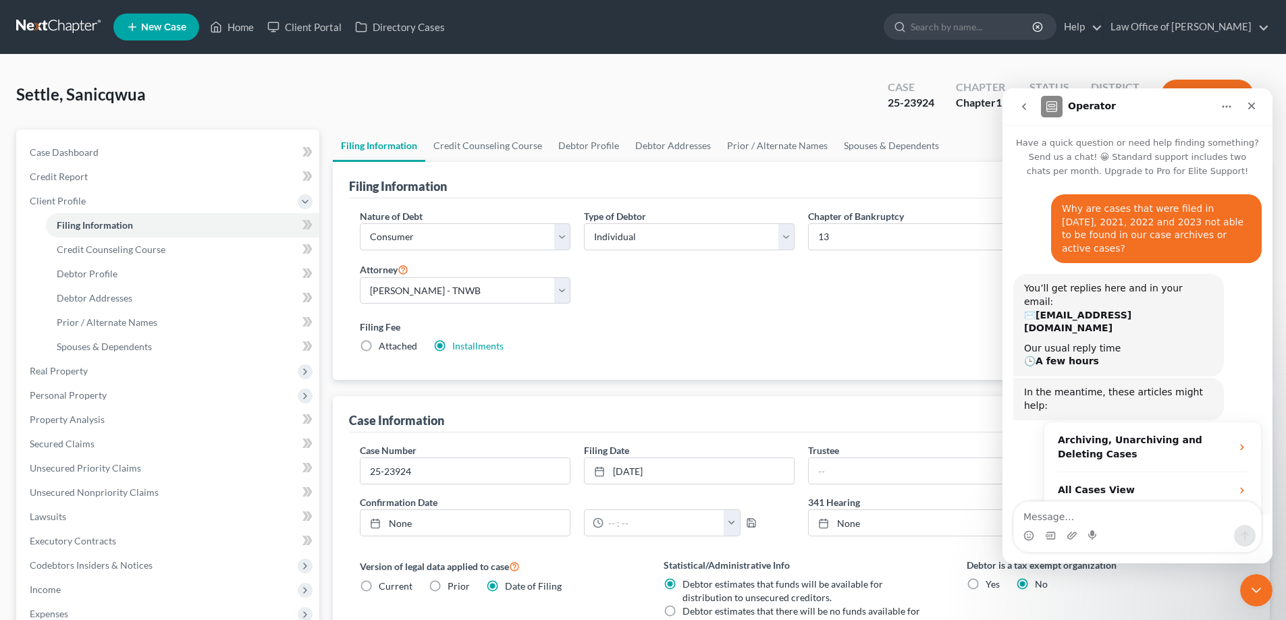
scroll to position [38, 0]
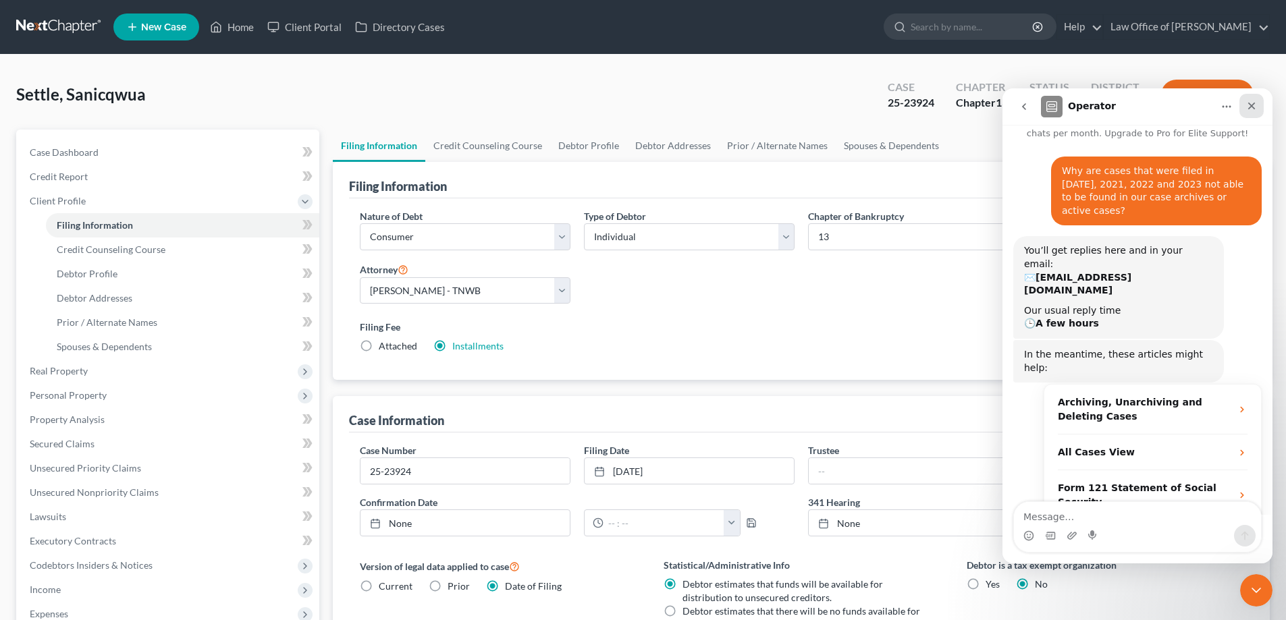
click at [1255, 103] on icon "Close" at bounding box center [1251, 106] width 11 height 11
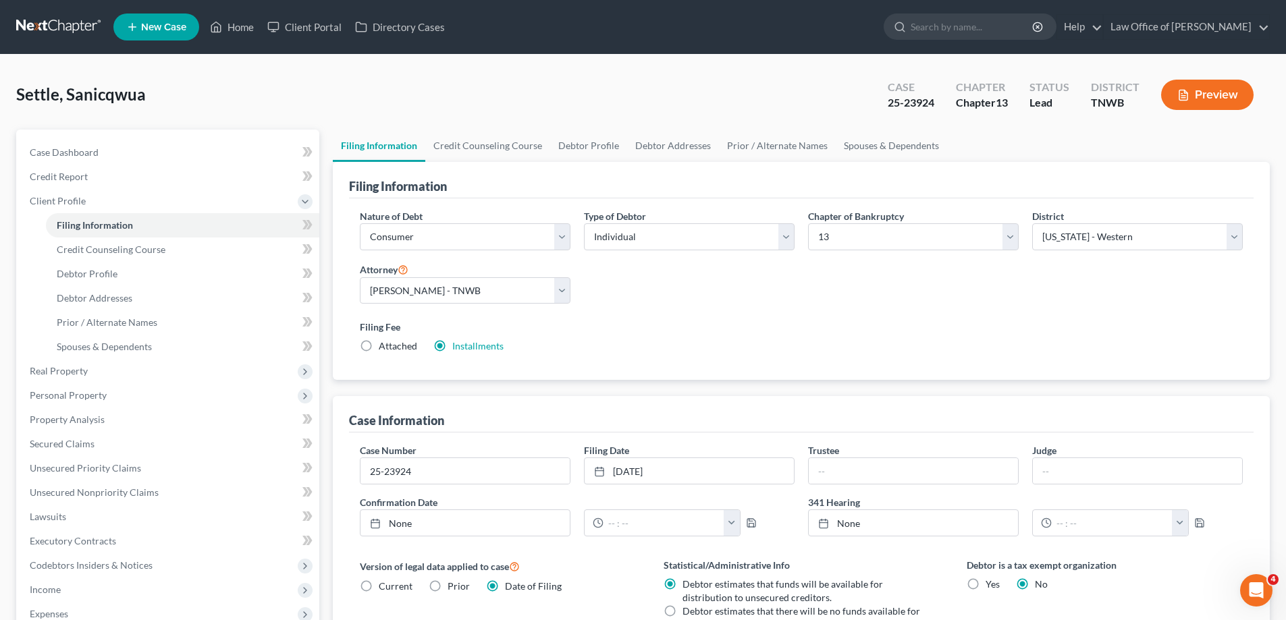
scroll to position [2, 0]
click at [244, 26] on link "Home" at bounding box center [231, 27] width 57 height 24
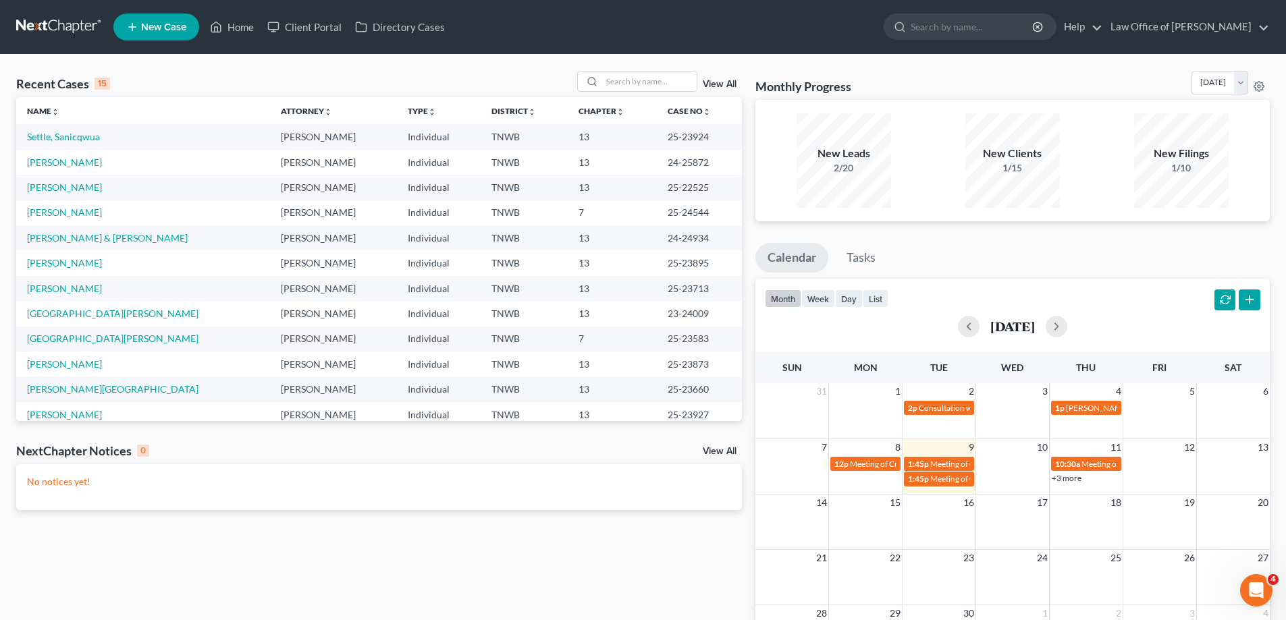
click at [717, 83] on link "View All" at bounding box center [720, 84] width 34 height 9
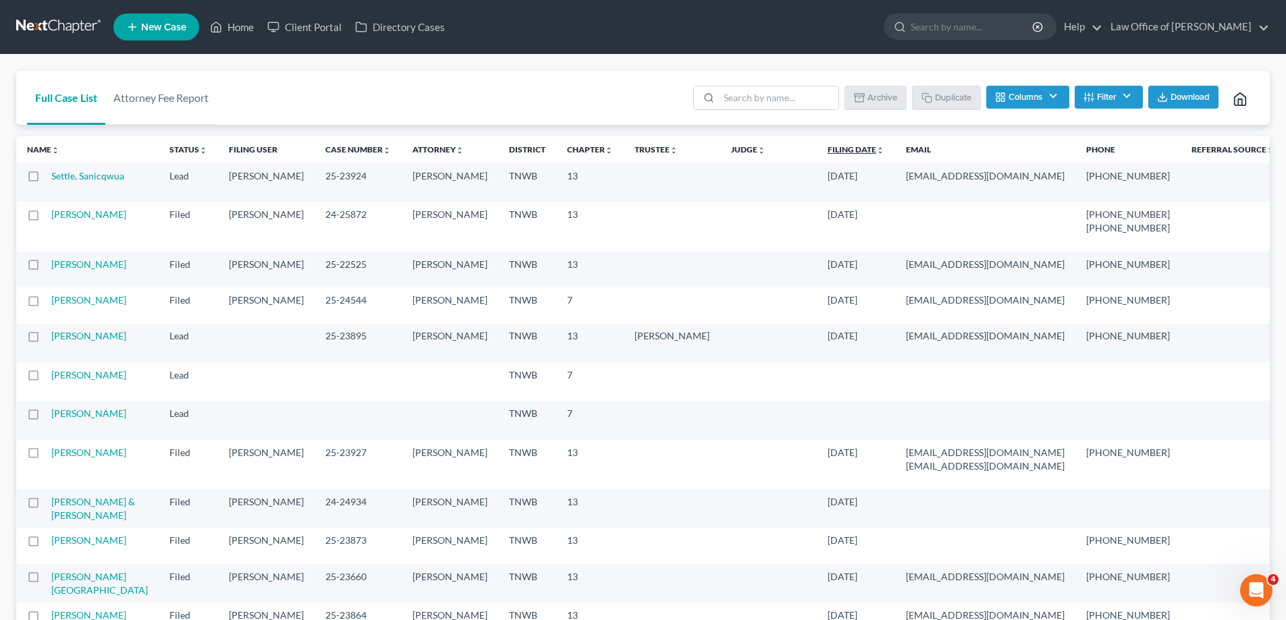
click at [827, 148] on link "Filing Date unfold_more expand_more expand_less" at bounding box center [855, 149] width 57 height 10
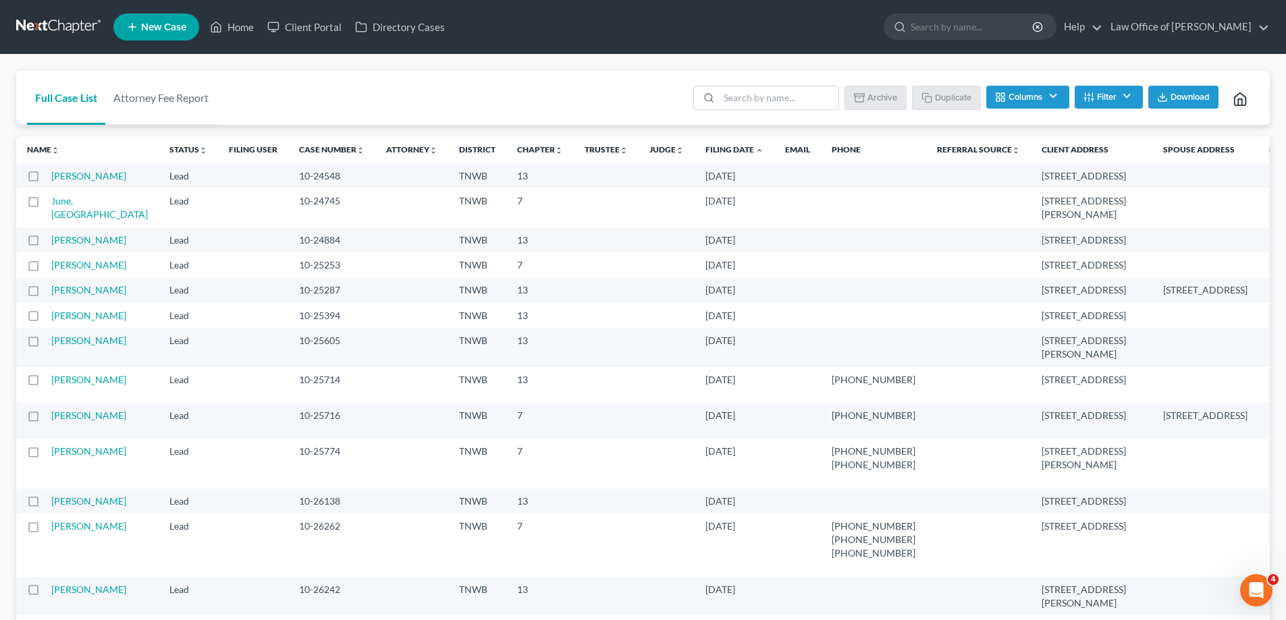
click at [1124, 97] on button "Filter" at bounding box center [1108, 97] width 68 height 23
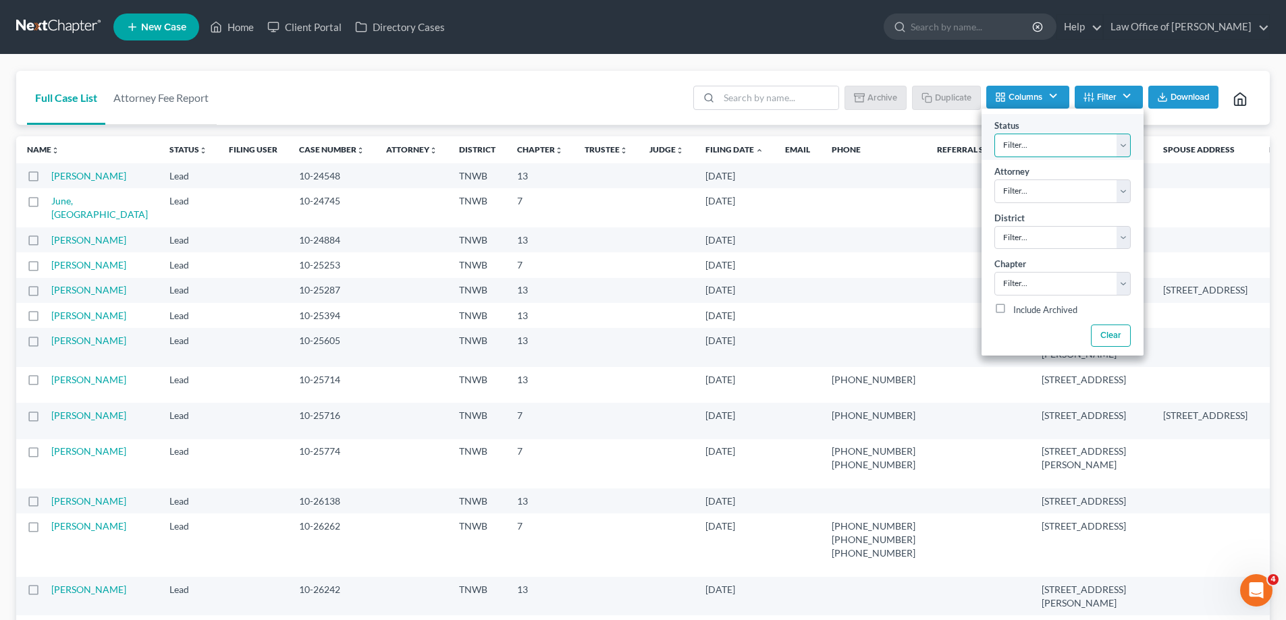
click at [1120, 147] on select "Filter... Discharged Dismissed Filed In Progress Lead Lost Lead Ready to File T…" at bounding box center [1062, 146] width 136 height 24
select select "2"
click at [994, 134] on select "Filter... Discharged Dismissed Filed In Progress Lead Lost Lead Ready to File T…" at bounding box center [1062, 146] width 136 height 24
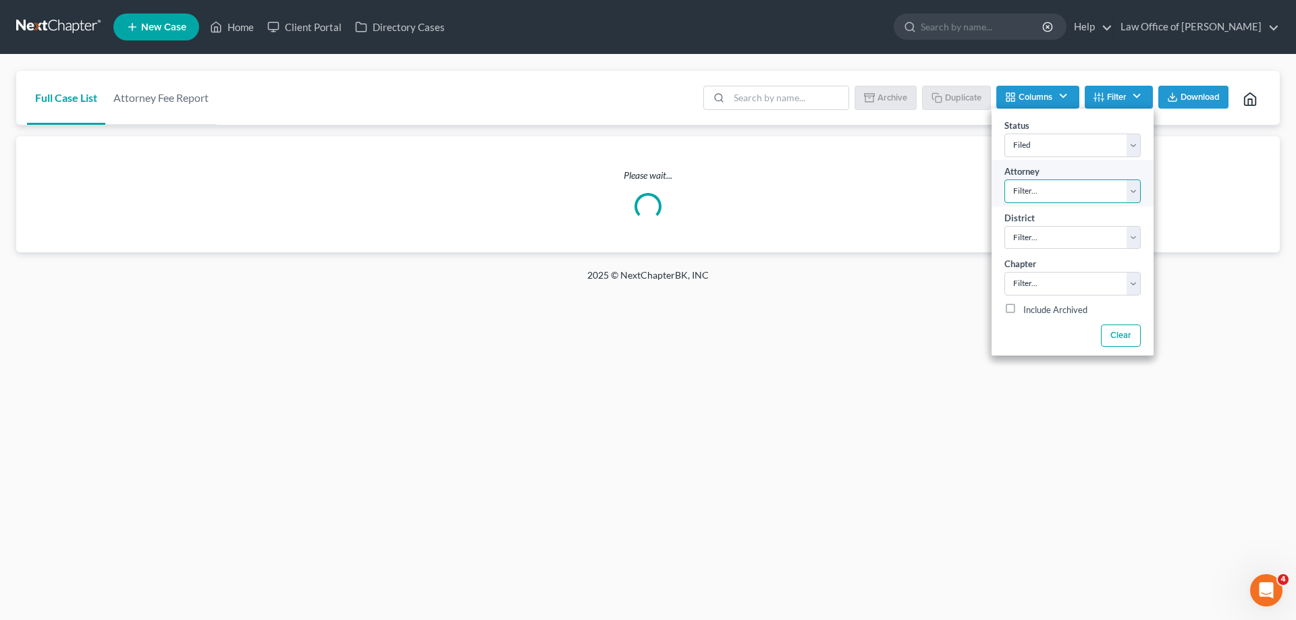
click at [1124, 194] on select "Filter... [PERSON_NAME]" at bounding box center [1072, 192] width 136 height 24
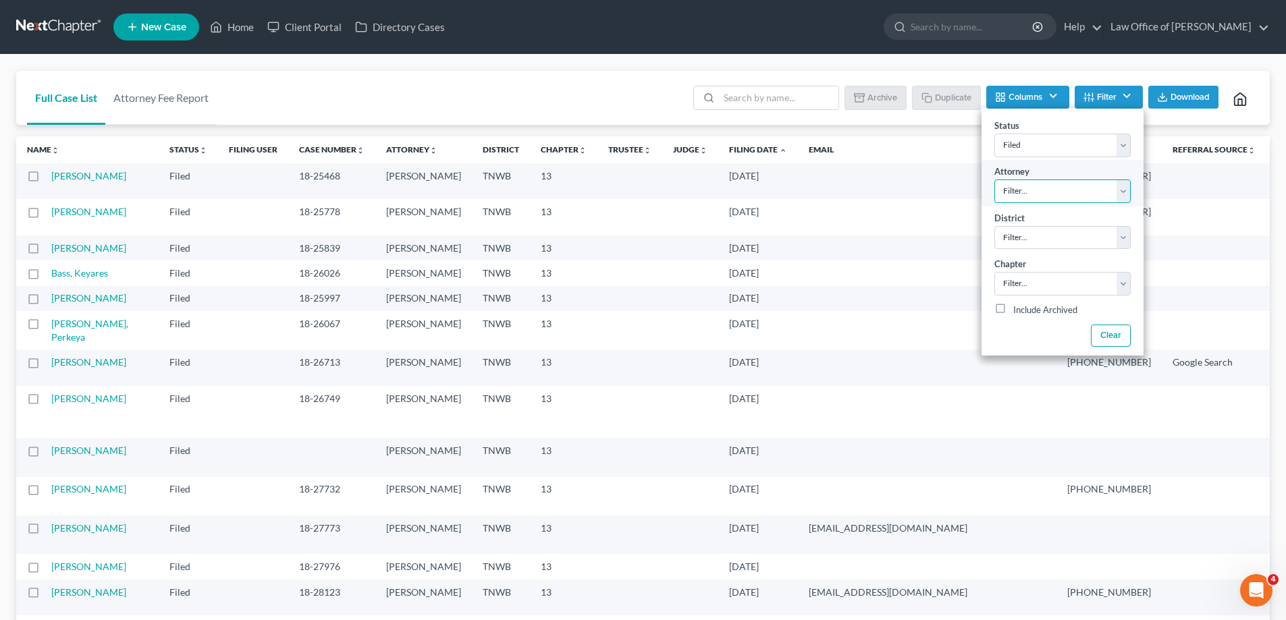
select select "0"
click at [994, 180] on select "Filter... [PERSON_NAME]" at bounding box center [1062, 192] width 136 height 24
click at [1122, 291] on select "Filter... 7 11 13" at bounding box center [1062, 284] width 136 height 24
select select "2"
click at [994, 272] on select "Filter... 7 11 13" at bounding box center [1062, 284] width 136 height 24
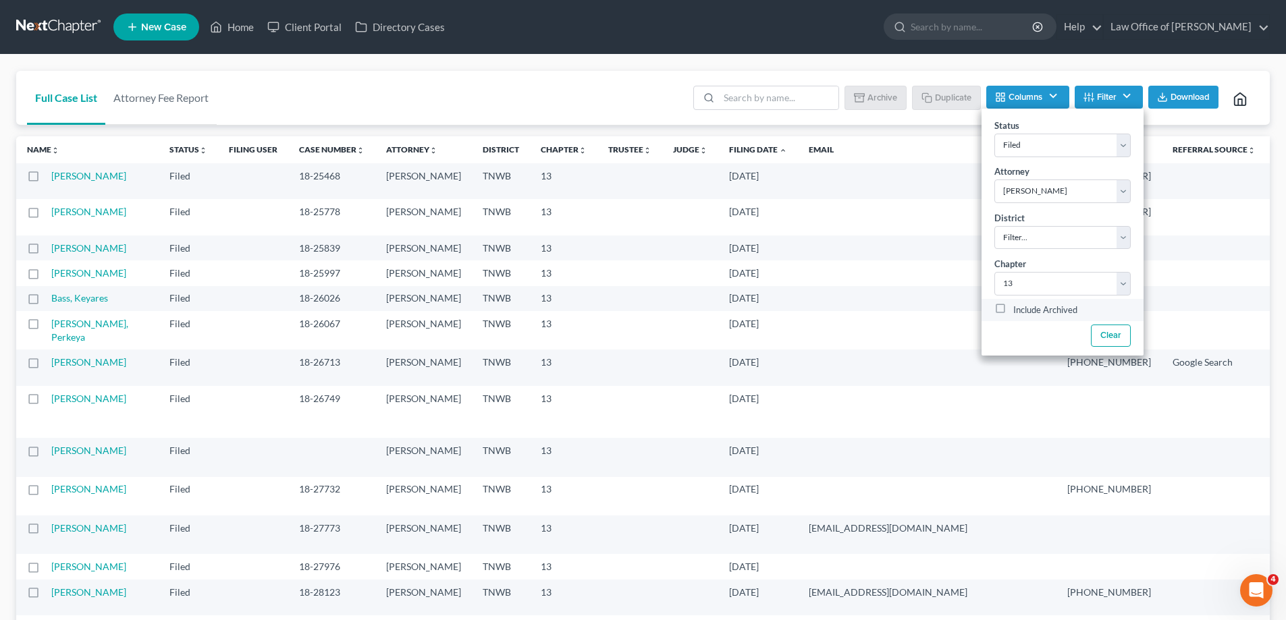
click at [1013, 307] on label "Include Archived" at bounding box center [1045, 310] width 64 height 16
click at [1018, 307] on input "Include Archived" at bounding box center [1022, 306] width 9 height 9
checkbox input "true"
click at [1121, 241] on select "Filter... Filter... [US_STATE] - [GEOGRAPHIC_DATA] [US_STATE] - [GEOGRAPHIC_DAT…" at bounding box center [1062, 238] width 136 height 24
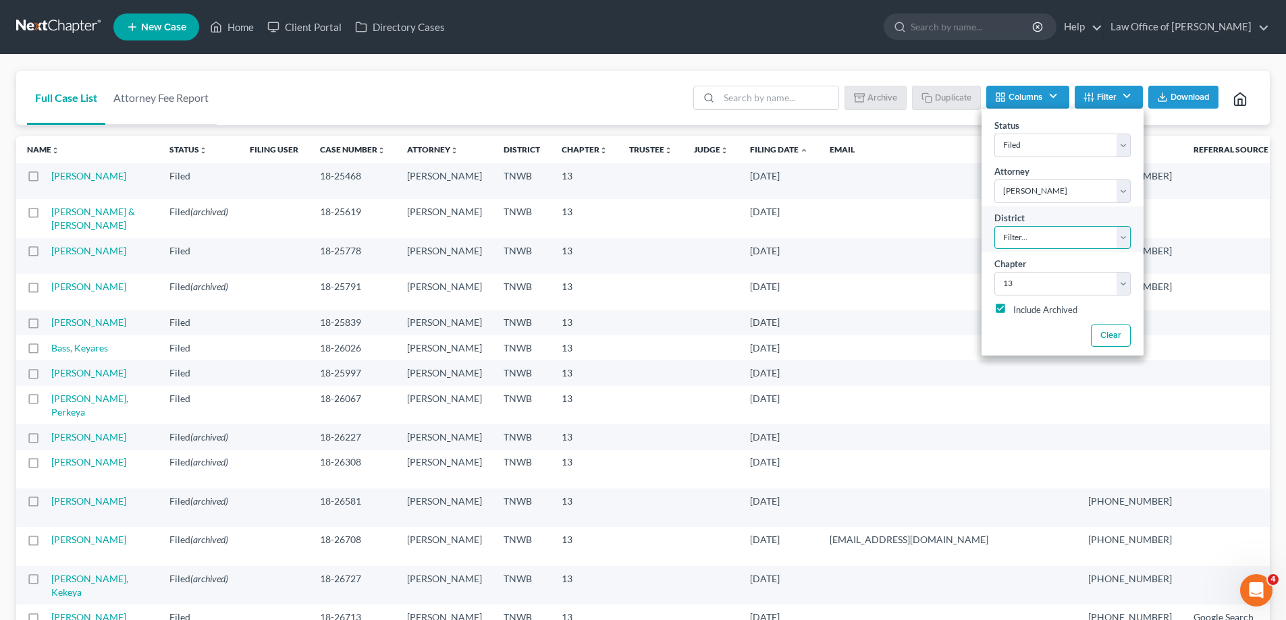
select select "76"
click at [994, 226] on select "Filter... Filter... [US_STATE] - [GEOGRAPHIC_DATA] [US_STATE] - [GEOGRAPHIC_DAT…" at bounding box center [1062, 238] width 136 height 24
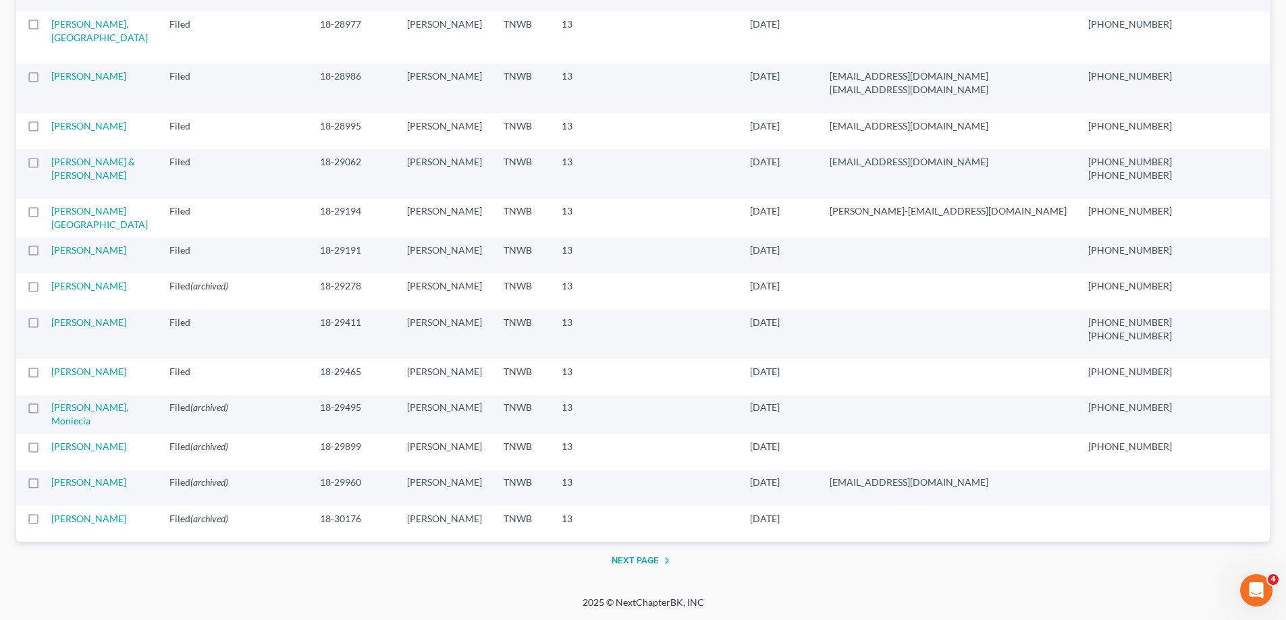
scroll to position [2676, 0]
click at [634, 559] on button "Next Page" at bounding box center [642, 561] width 63 height 16
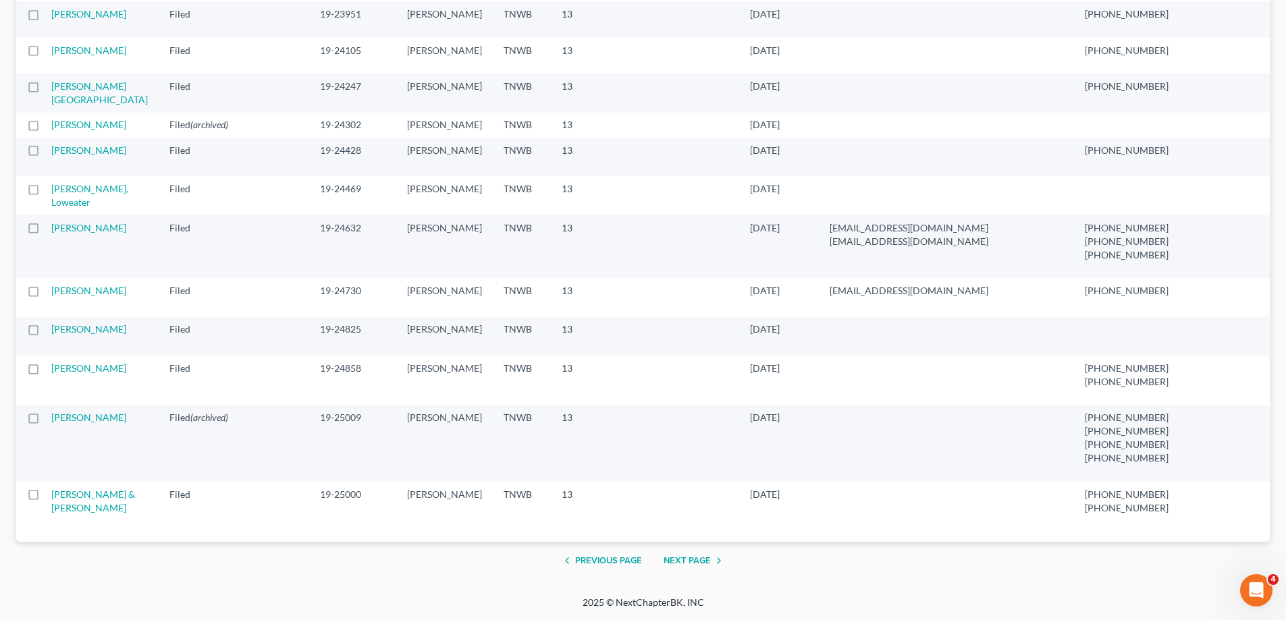
scroll to position [2749, 0]
click at [680, 563] on button "Next Page" at bounding box center [694, 561] width 63 height 16
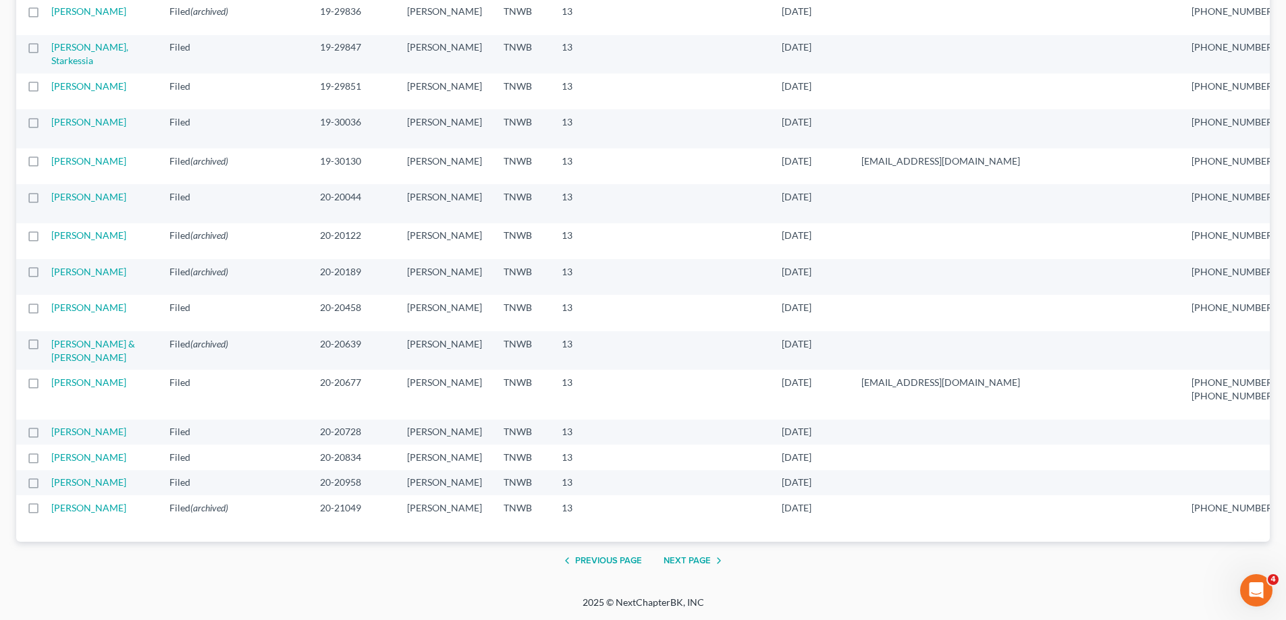
scroll to position [2700, 0]
click at [698, 557] on button "Next Page" at bounding box center [694, 561] width 63 height 16
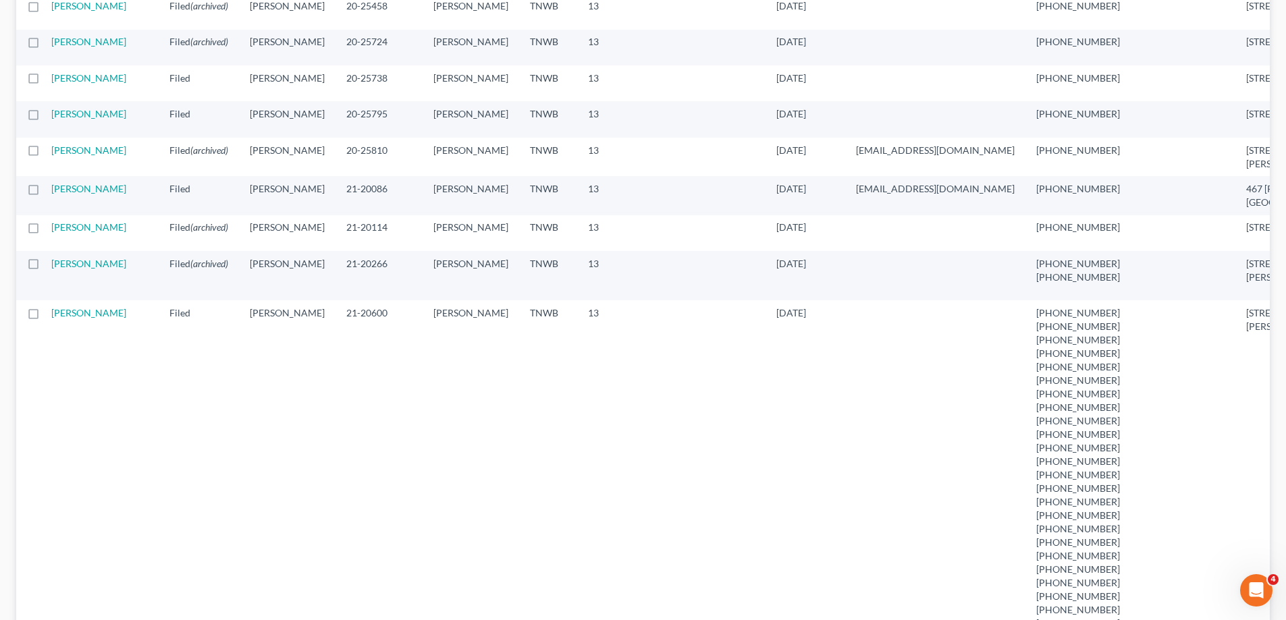
scroll to position [1552, 0]
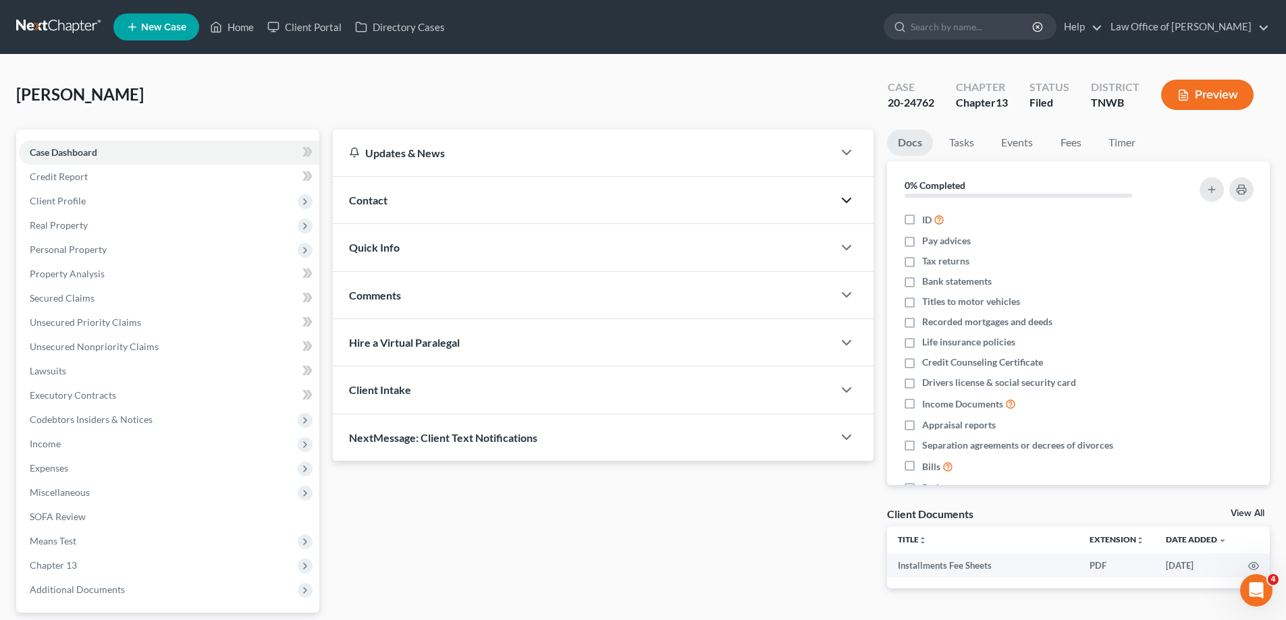
click at [844, 199] on polyline "button" at bounding box center [846, 200] width 8 height 4
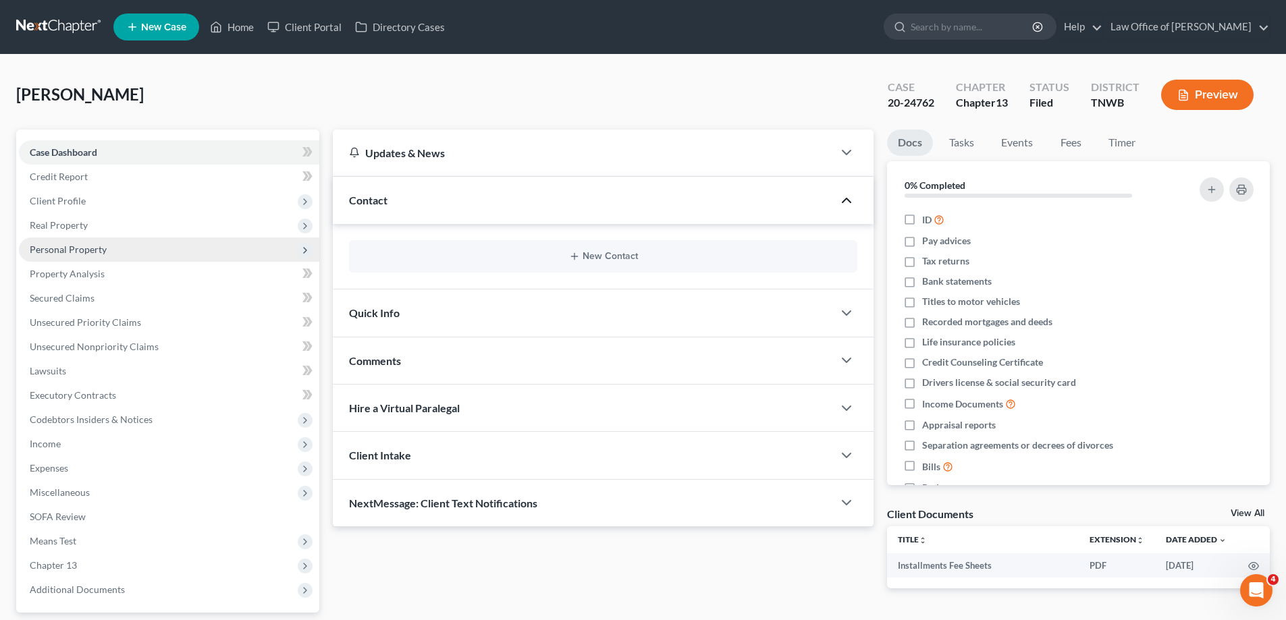
click at [56, 248] on span "Personal Property" at bounding box center [68, 249] width 77 height 11
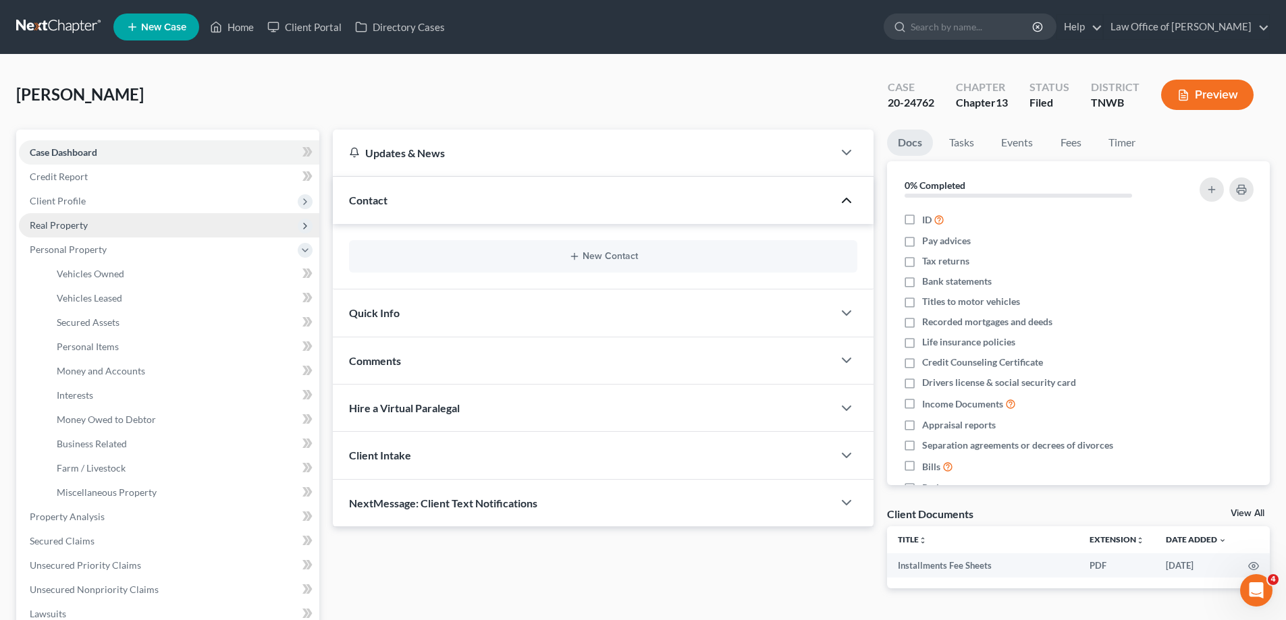
click at [57, 224] on span "Real Property" at bounding box center [59, 224] width 58 height 11
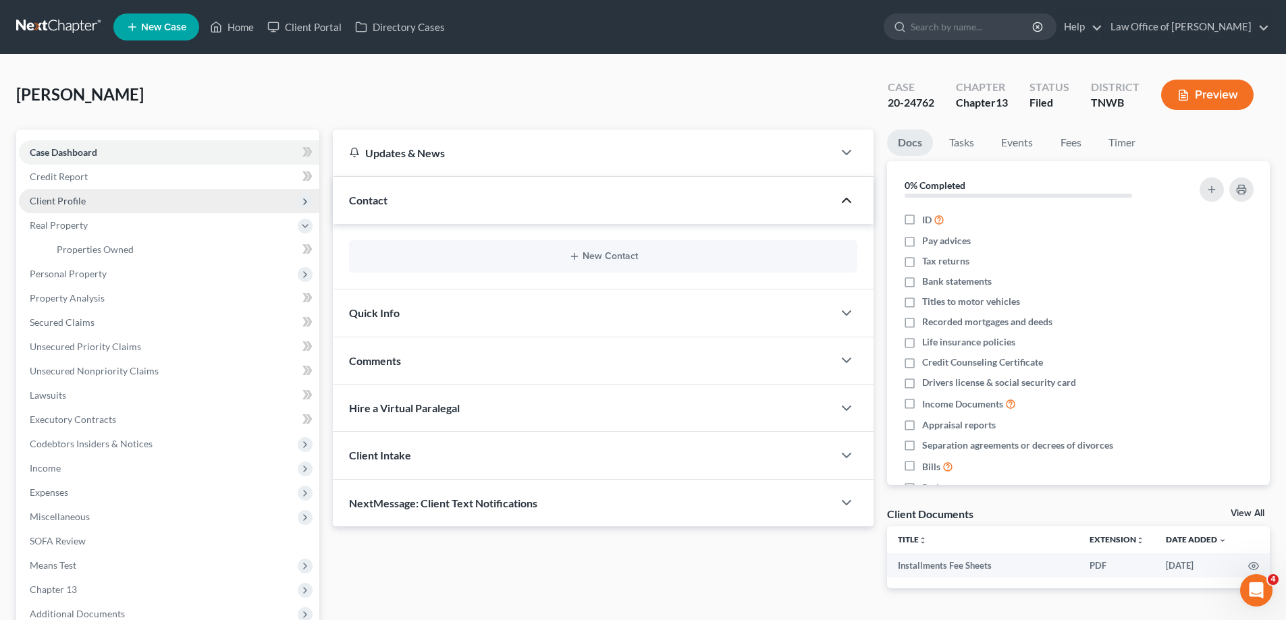
click at [68, 200] on span "Client Profile" at bounding box center [58, 200] width 56 height 11
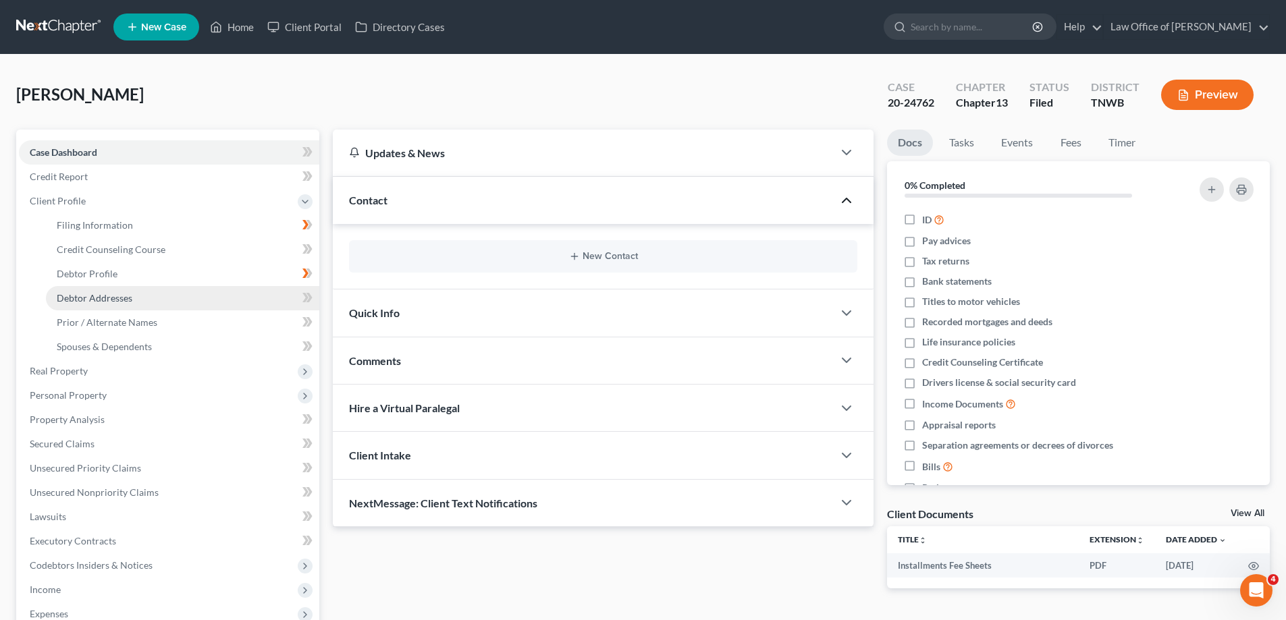
click at [111, 294] on span "Debtor Addresses" at bounding box center [95, 297] width 76 height 11
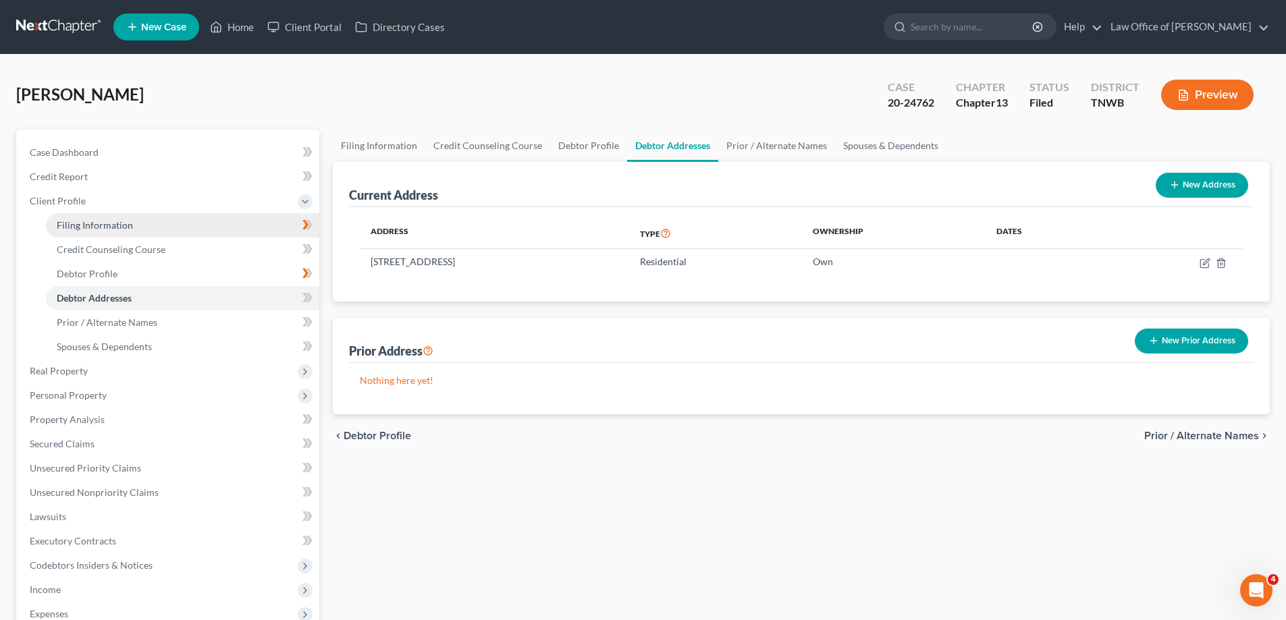
click at [88, 226] on span "Filing Information" at bounding box center [95, 224] width 76 height 11
select select "1"
select select "0"
select select "3"
select select "76"
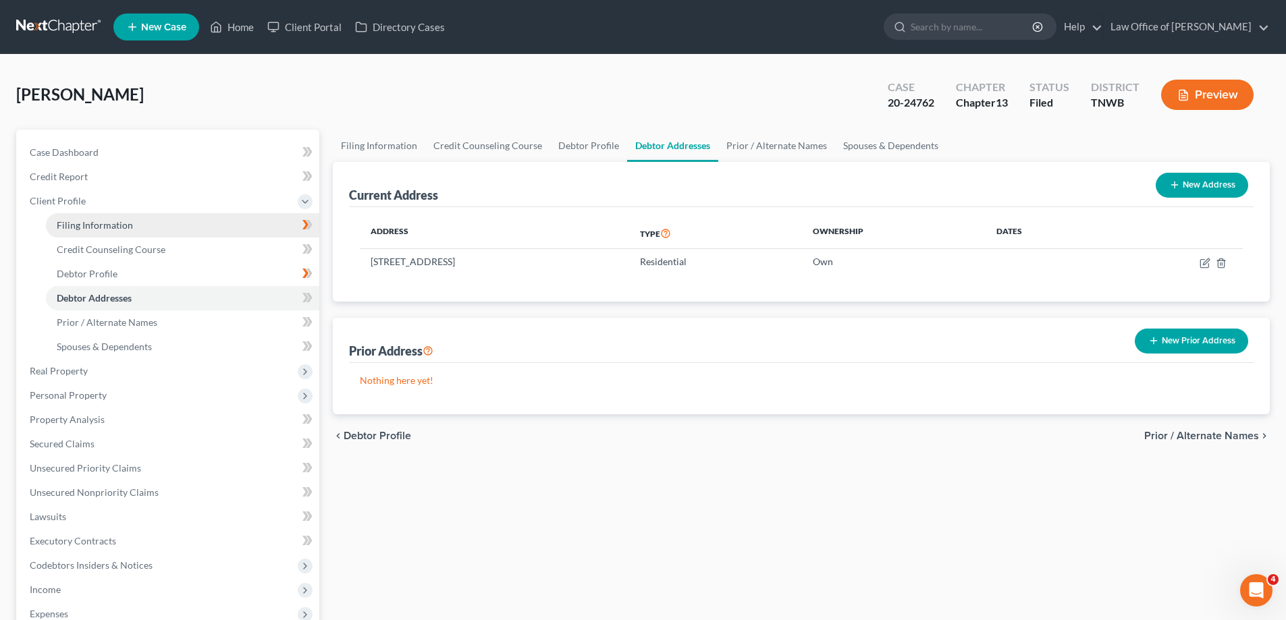
select select "0"
select select "44"
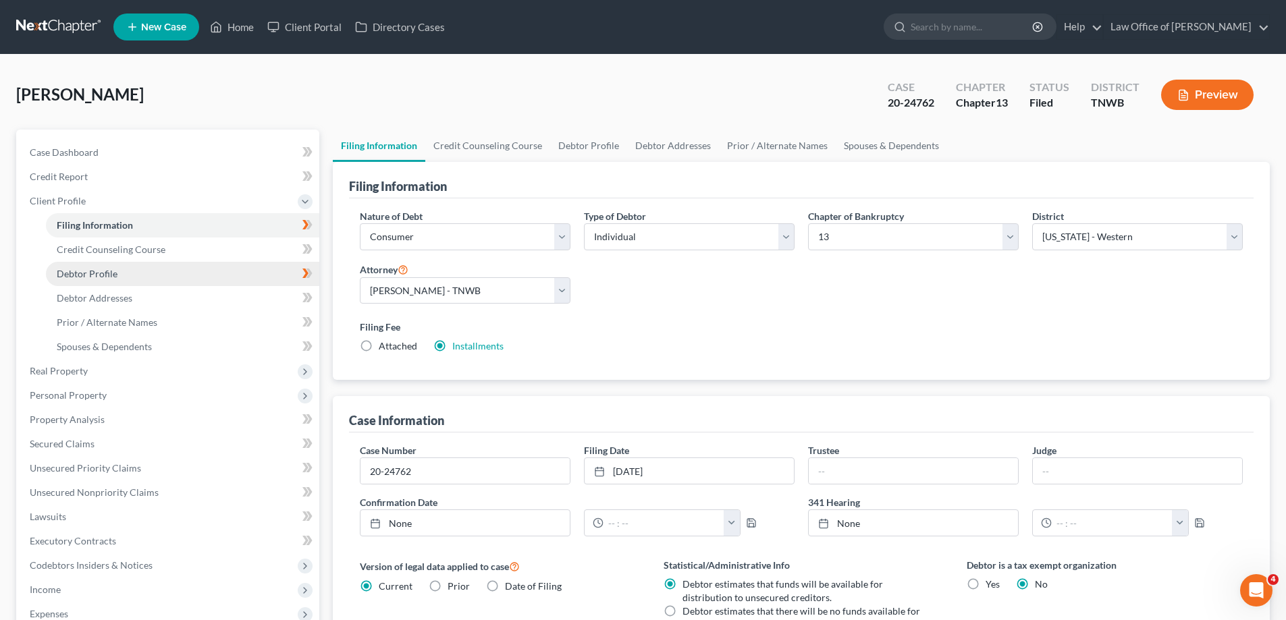
click at [112, 274] on span "Debtor Profile" at bounding box center [87, 273] width 61 height 11
select select "1"
select select "0"
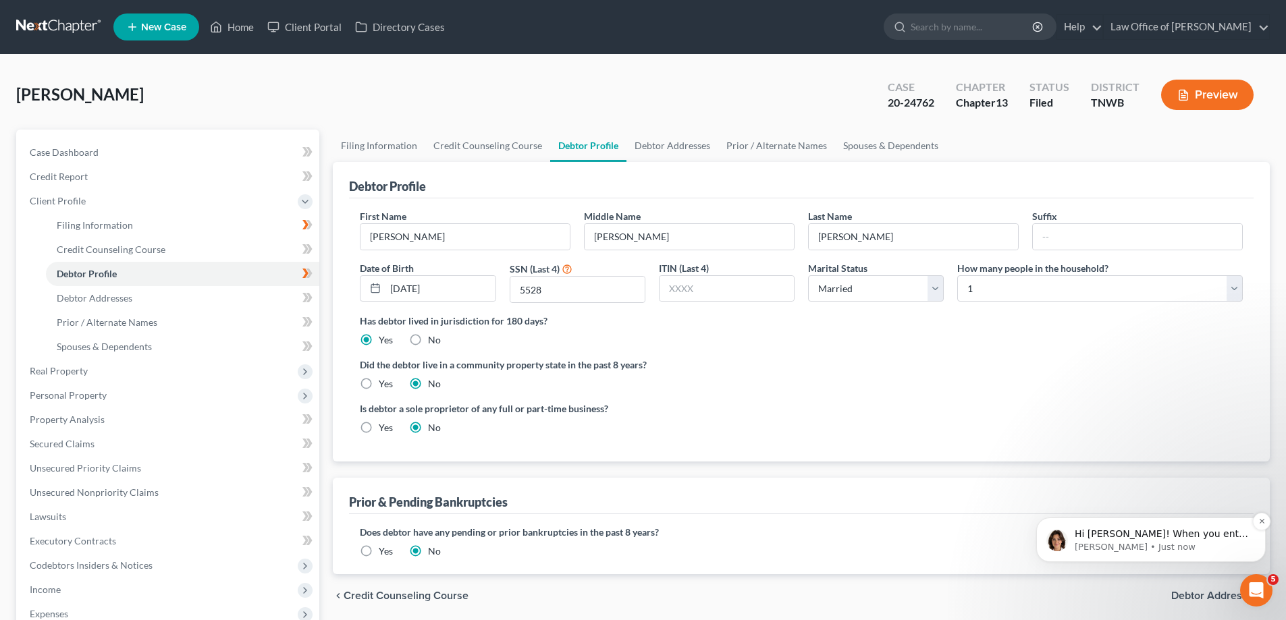
click at [1191, 543] on p "Emma • Just now" at bounding box center [1161, 547] width 174 height 12
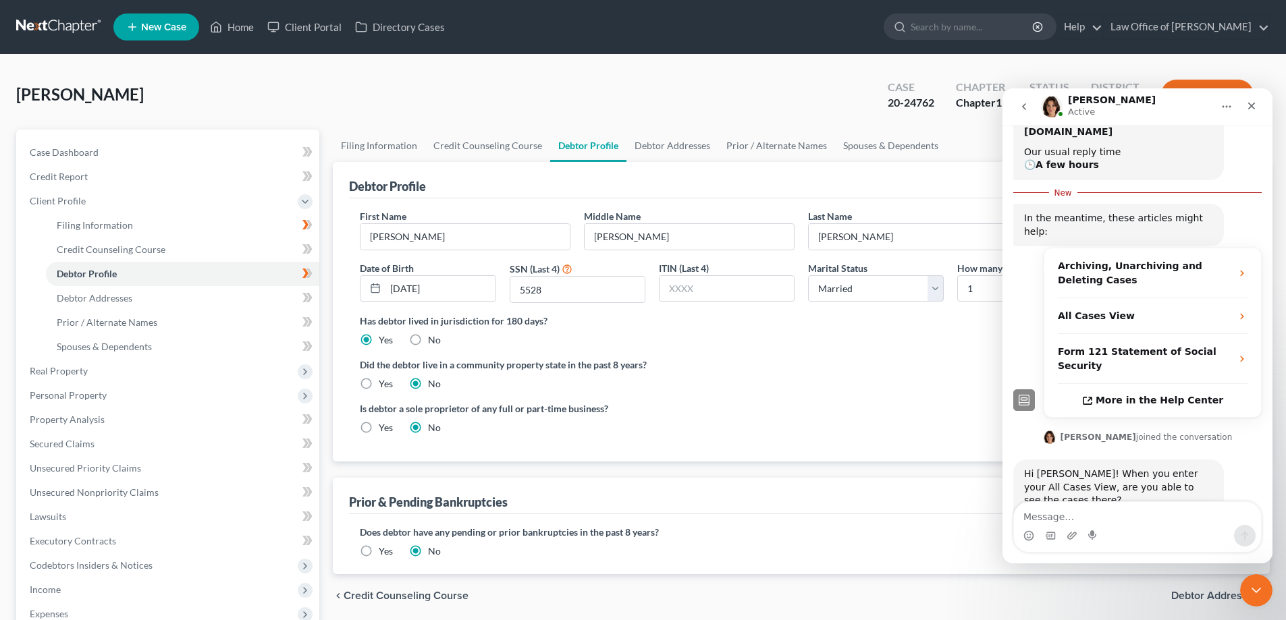
scroll to position [215, 0]
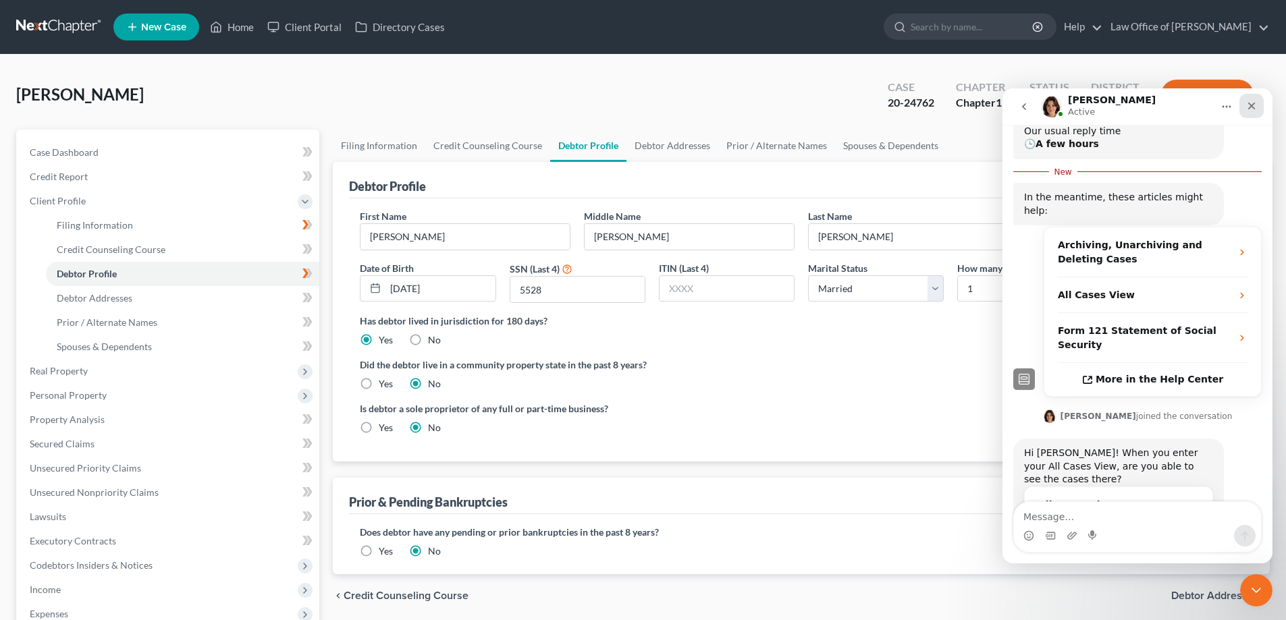
click at [1255, 107] on icon "Close" at bounding box center [1251, 106] width 11 height 11
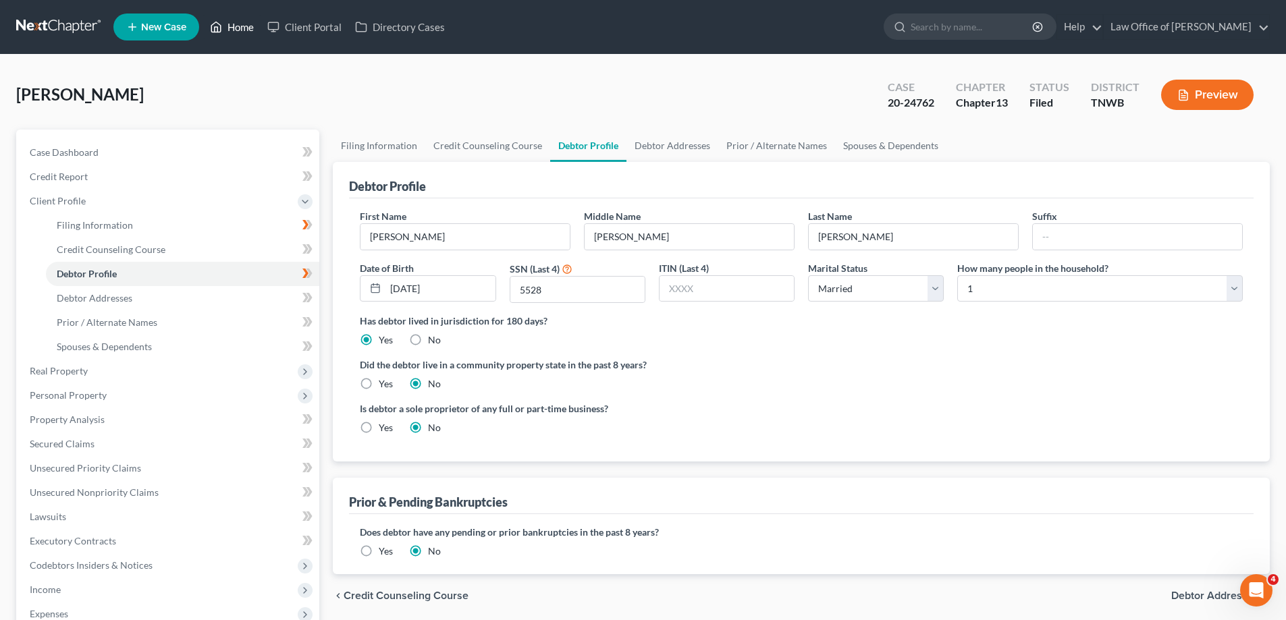
click at [246, 24] on link "Home" at bounding box center [231, 27] width 57 height 24
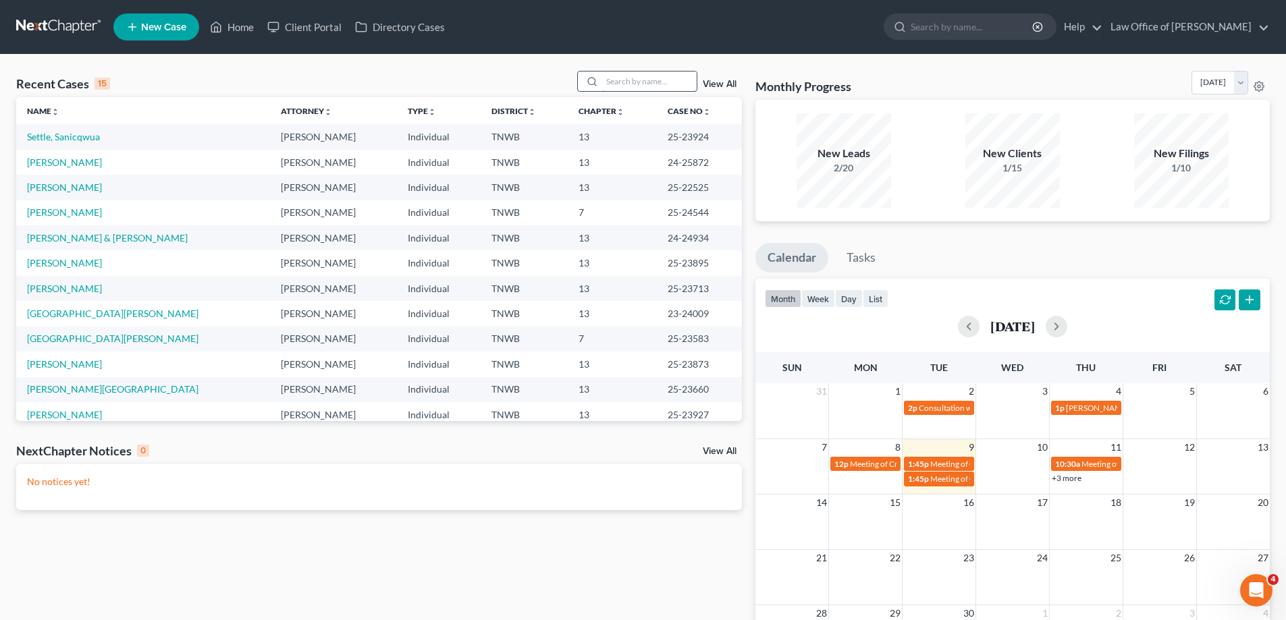
click at [661, 83] on input "search" at bounding box center [649, 82] width 94 height 20
